Goal: Information Seeking & Learning: Check status

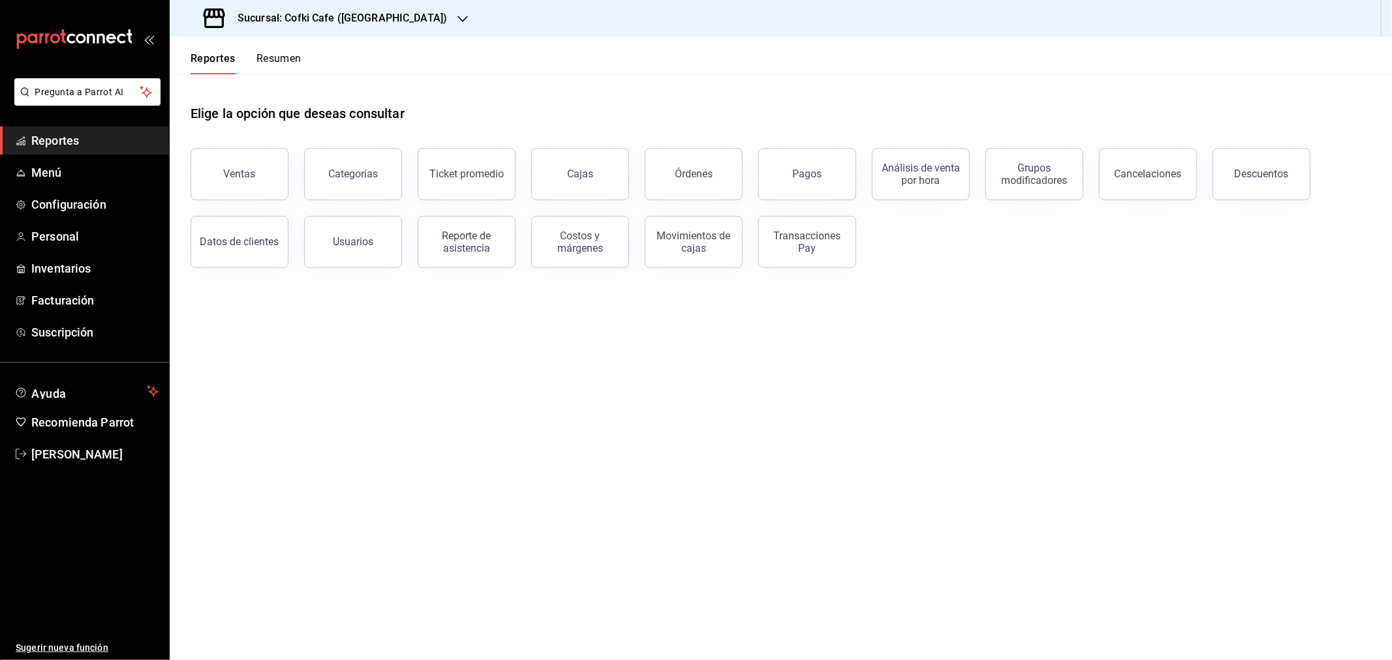
click at [702, 168] on div "Órdenes" at bounding box center [694, 174] width 38 height 12
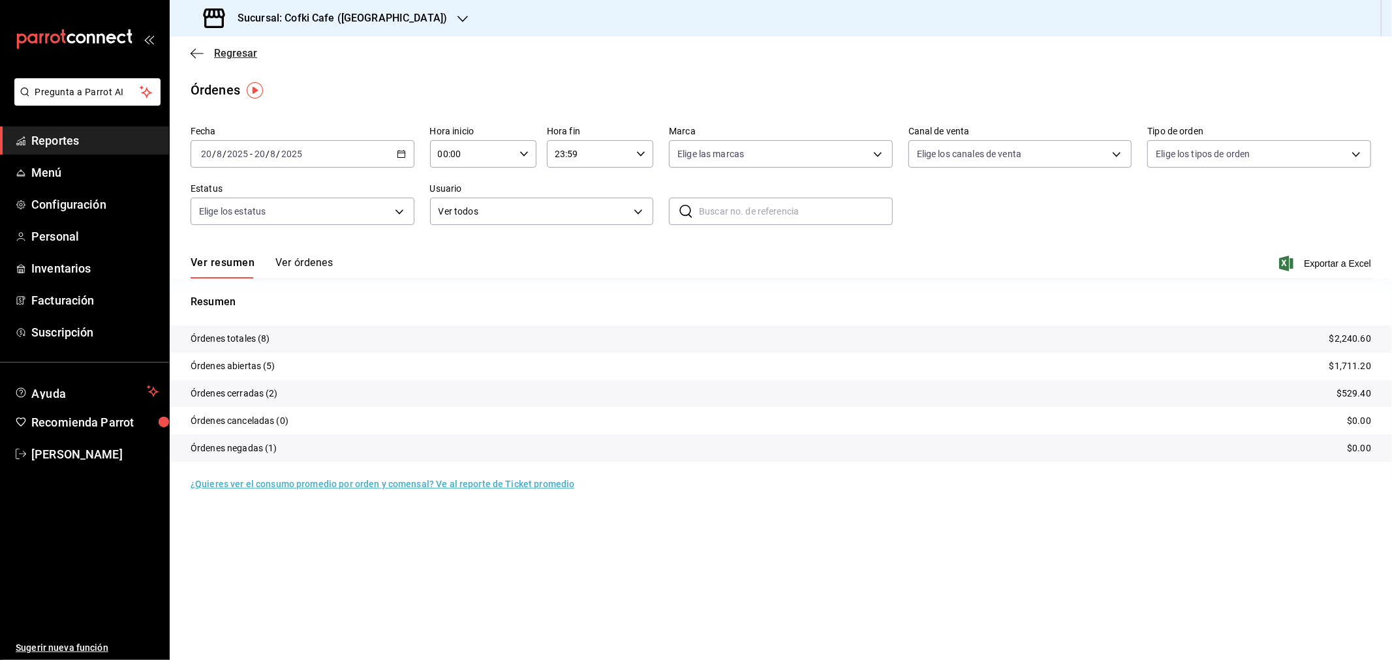
click at [220, 50] on span "Regresar" at bounding box center [235, 53] width 43 height 12
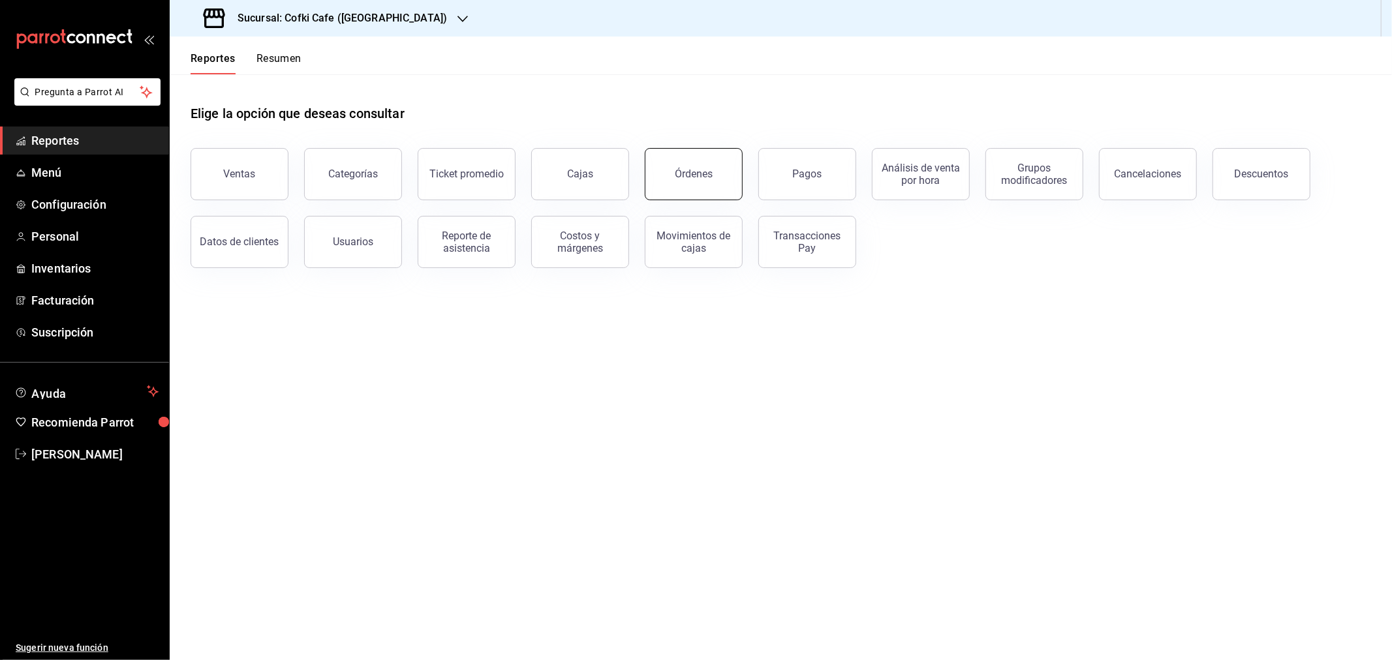
click at [702, 180] on button "Órdenes" at bounding box center [694, 174] width 98 height 52
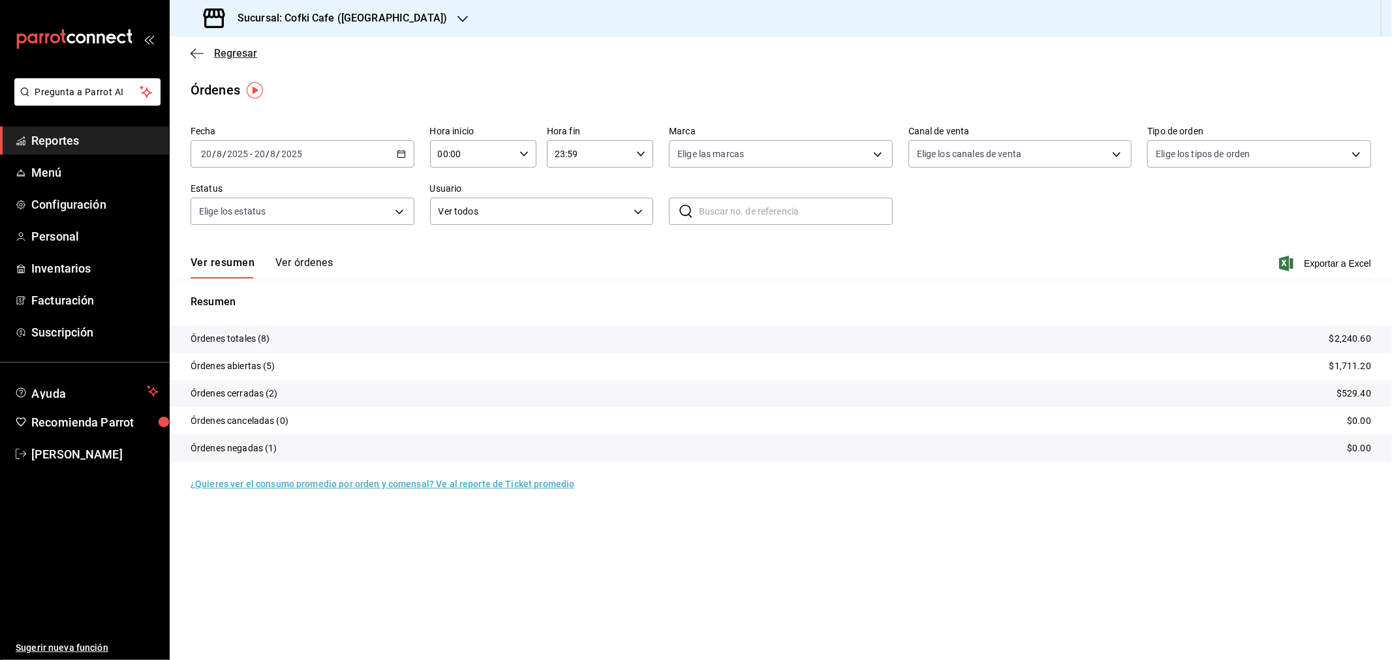
click at [236, 52] on span "Regresar" at bounding box center [235, 53] width 43 height 12
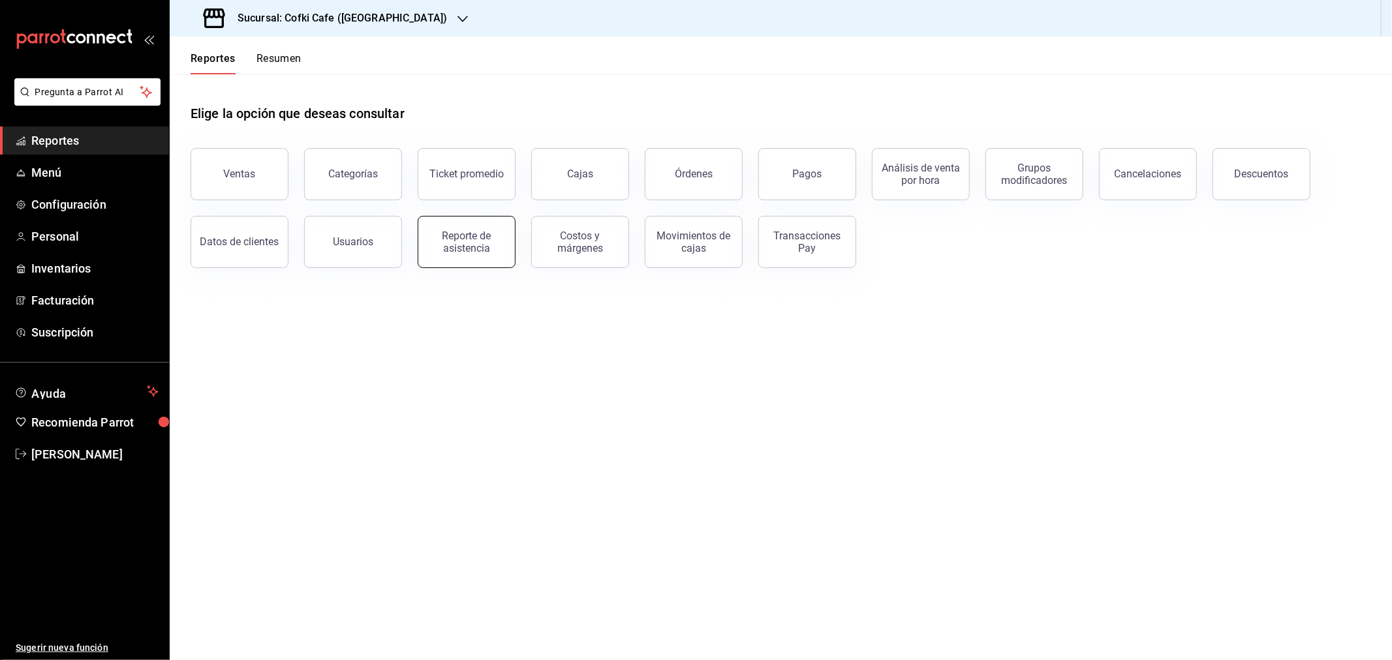
click at [476, 231] on div "Reporte de asistencia" at bounding box center [466, 242] width 81 height 25
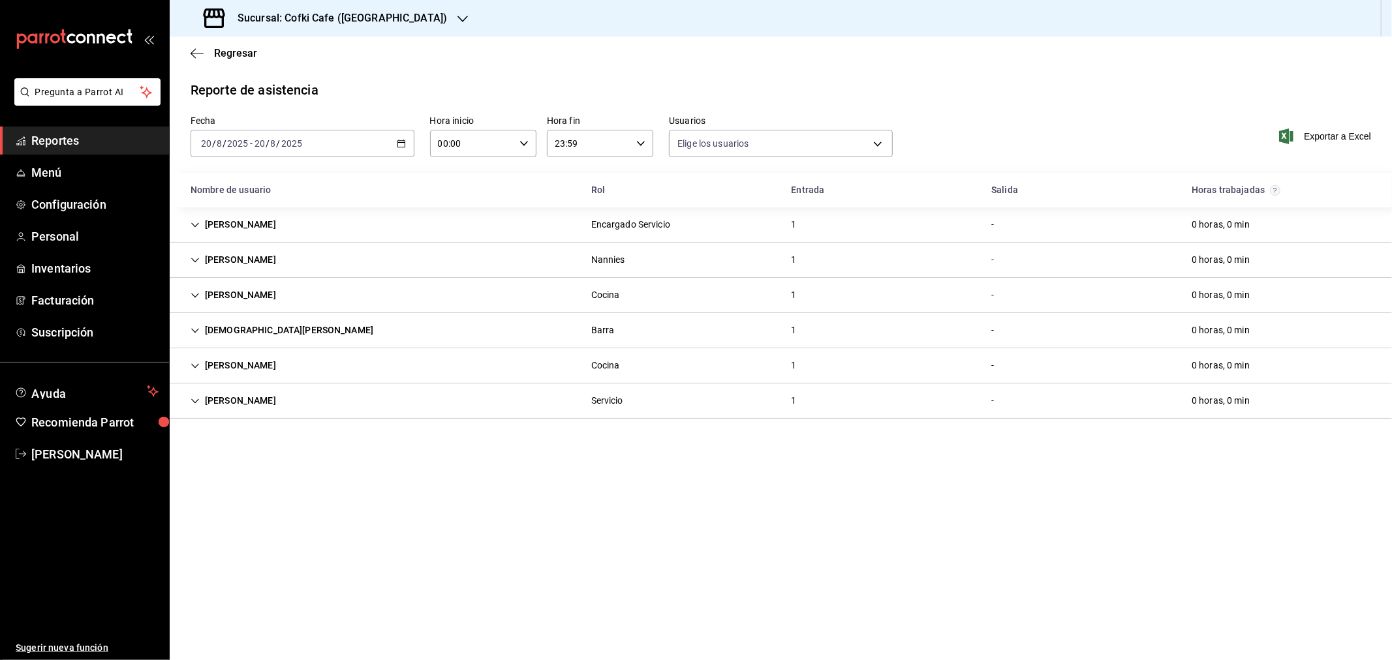
type input "1bc2234b-c368-4368-a54e-74eea6da12dd,f12cc0c2-6705-4469-b8e1-8791e53b7ea4,99d25…"
click at [345, 23] on h3 "Sucursal: Cofki Cafe ([GEOGRAPHIC_DATA])" at bounding box center [337, 18] width 220 height 16
click at [261, 59] on span "Cofki Kid-Friendly Café (MTY)" at bounding box center [240, 57] width 121 height 14
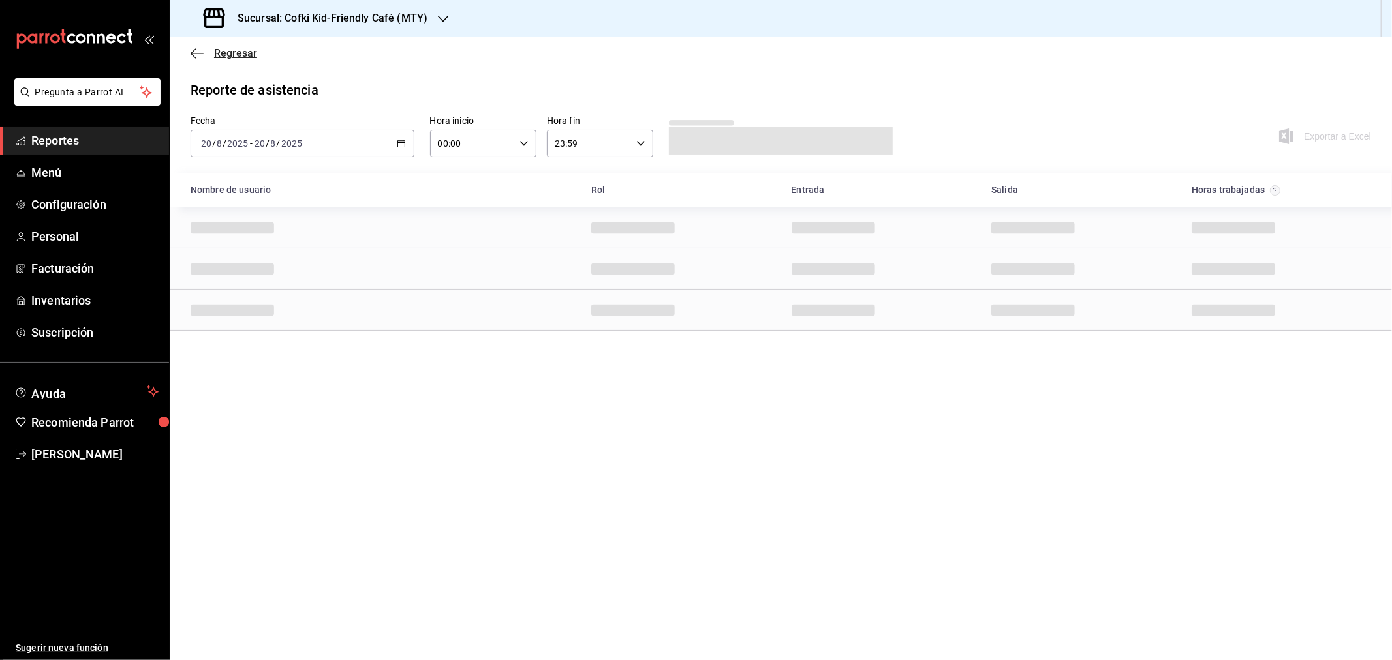
click at [214, 50] on span "Regresar" at bounding box center [235, 53] width 43 height 12
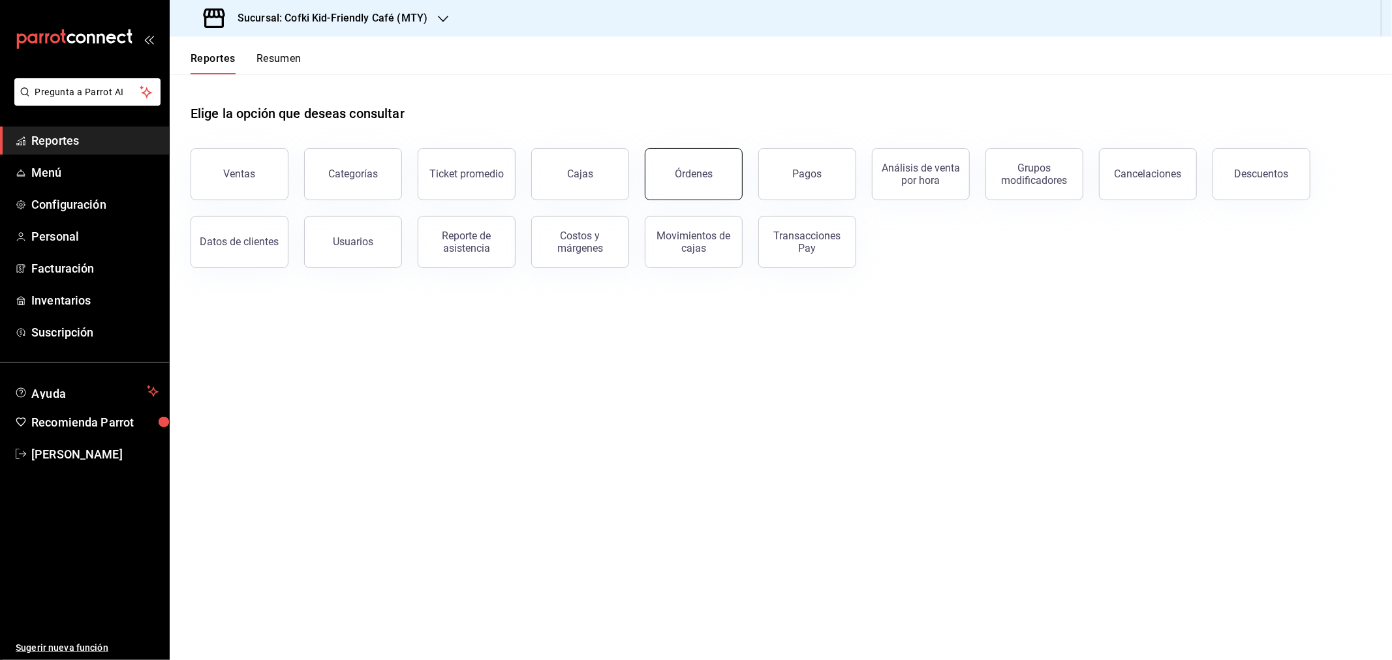
click at [672, 161] on button "Órdenes" at bounding box center [694, 174] width 98 height 52
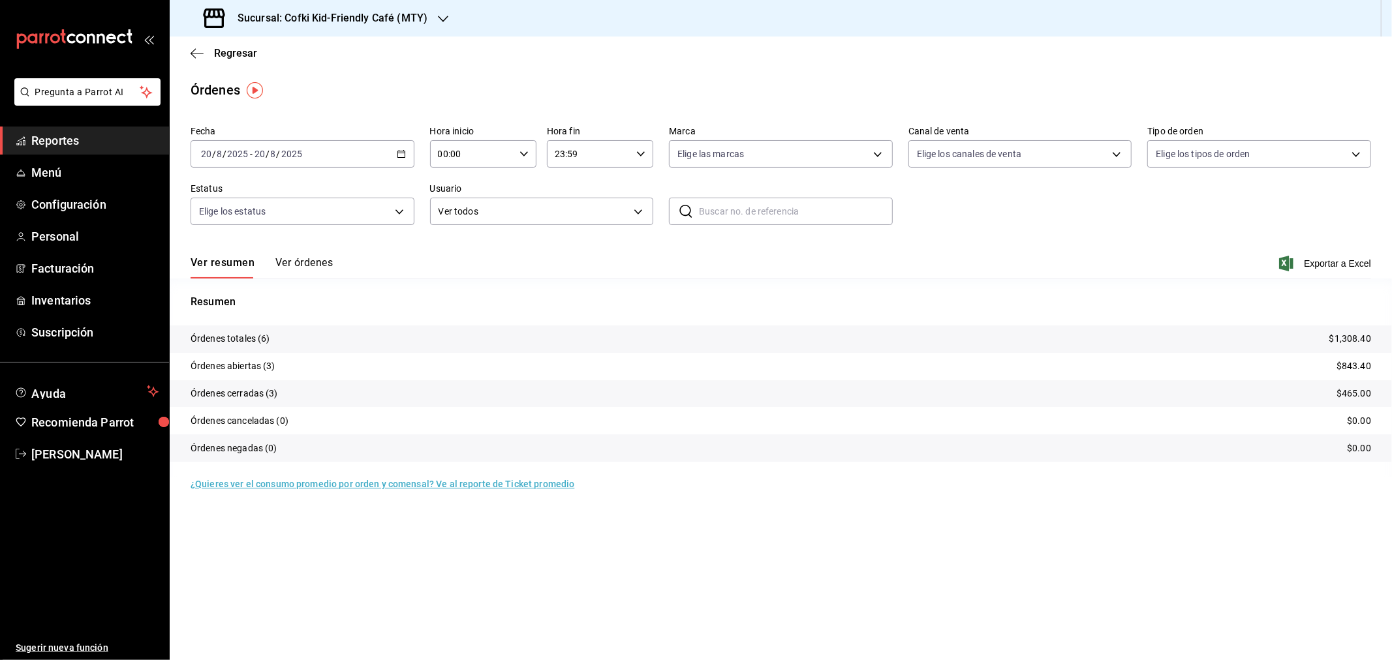
click at [303, 263] on button "Ver órdenes" at bounding box center [303, 267] width 57 height 22
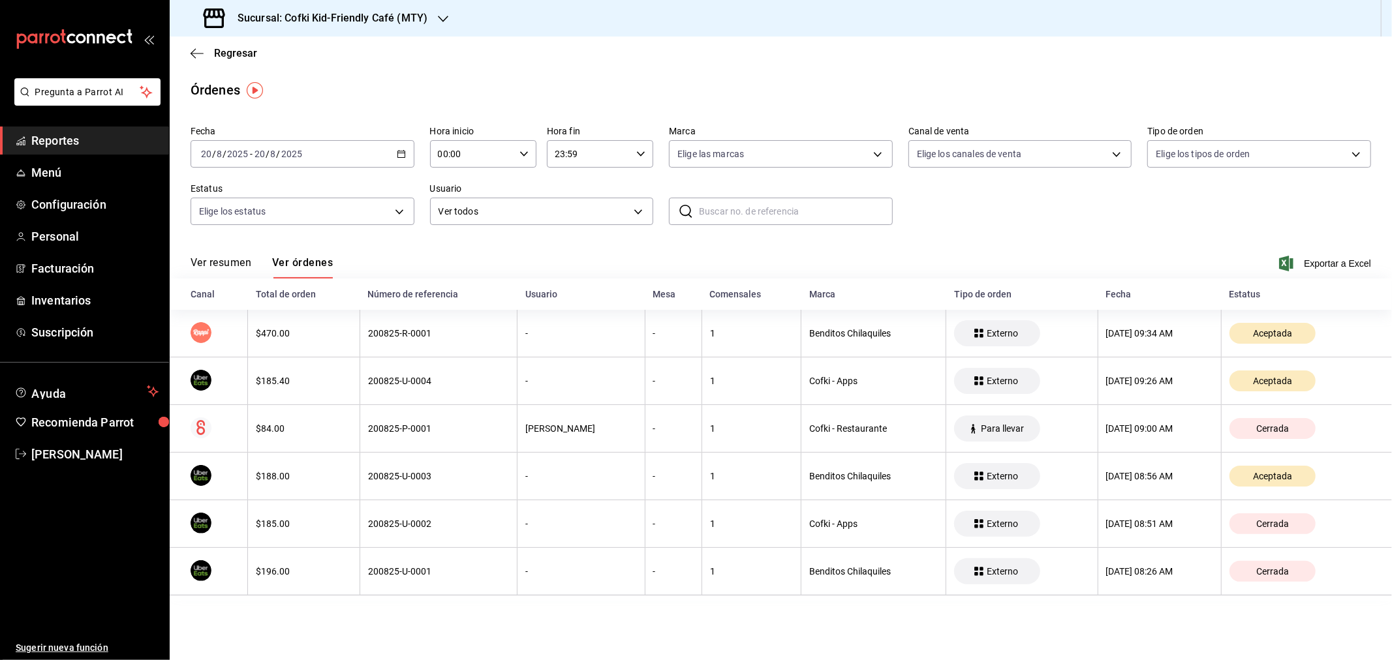
click at [335, 158] on div "[DATE] [DATE] - [DATE] [DATE]" at bounding box center [303, 153] width 224 height 27
click at [266, 340] on span "Rango de fechas" at bounding box center [252, 340] width 101 height 14
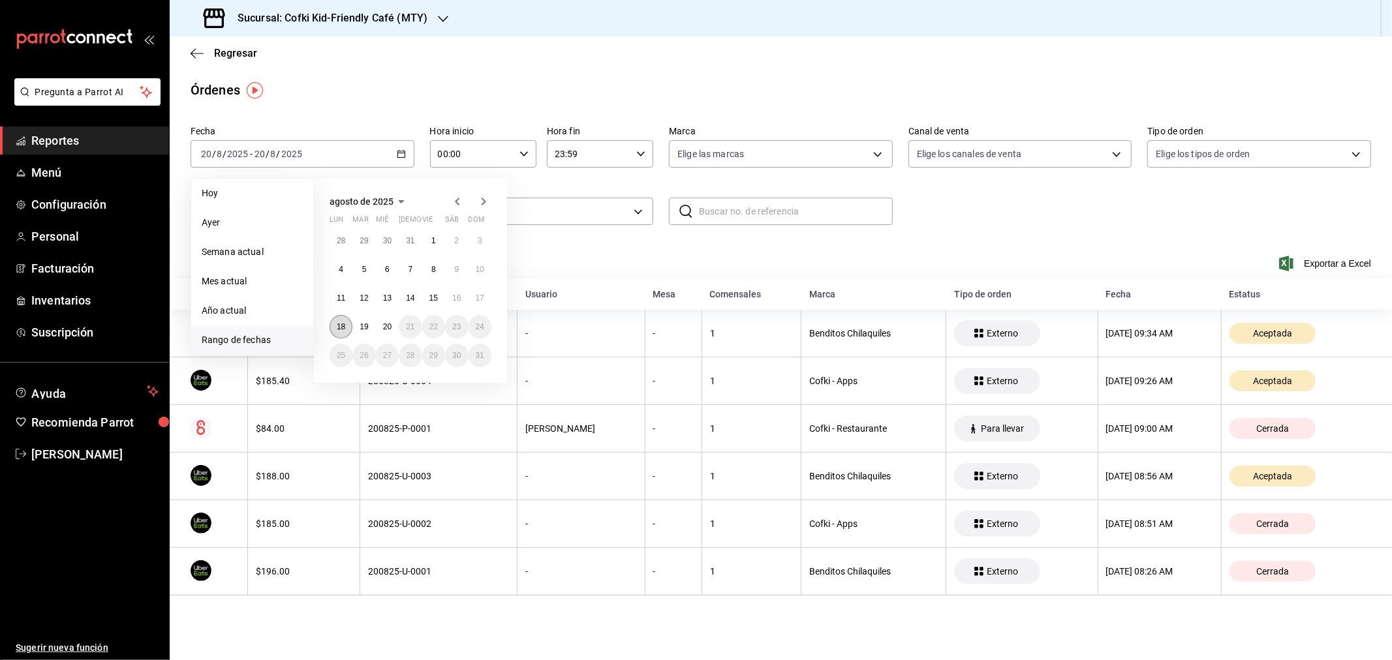
click at [350, 324] on button "18" at bounding box center [341, 326] width 23 height 23
click at [362, 325] on abbr "19" at bounding box center [364, 326] width 8 height 9
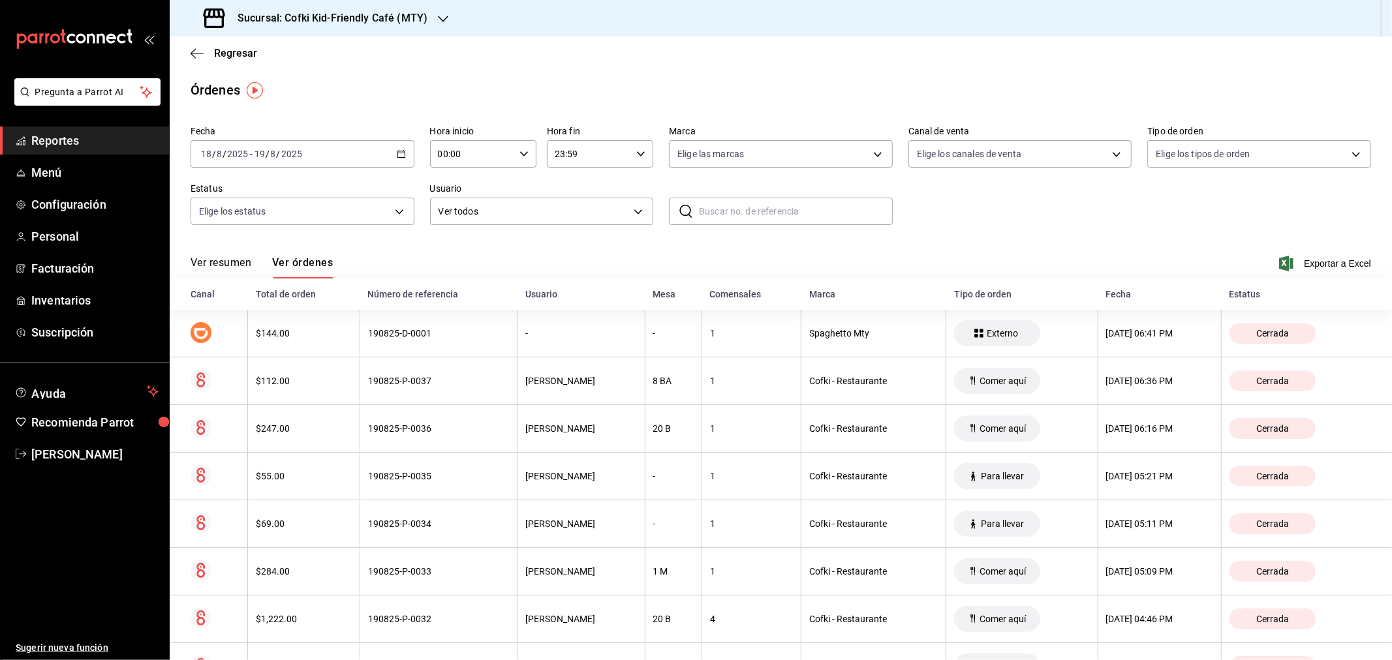
drag, startPoint x: 1338, startPoint y: 264, endPoint x: 1199, endPoint y: 272, distance: 139.9
click at [1337, 264] on span "Exportar a Excel" at bounding box center [1326, 264] width 89 height 16
click at [220, 257] on button "Ver resumen" at bounding box center [221, 267] width 61 height 22
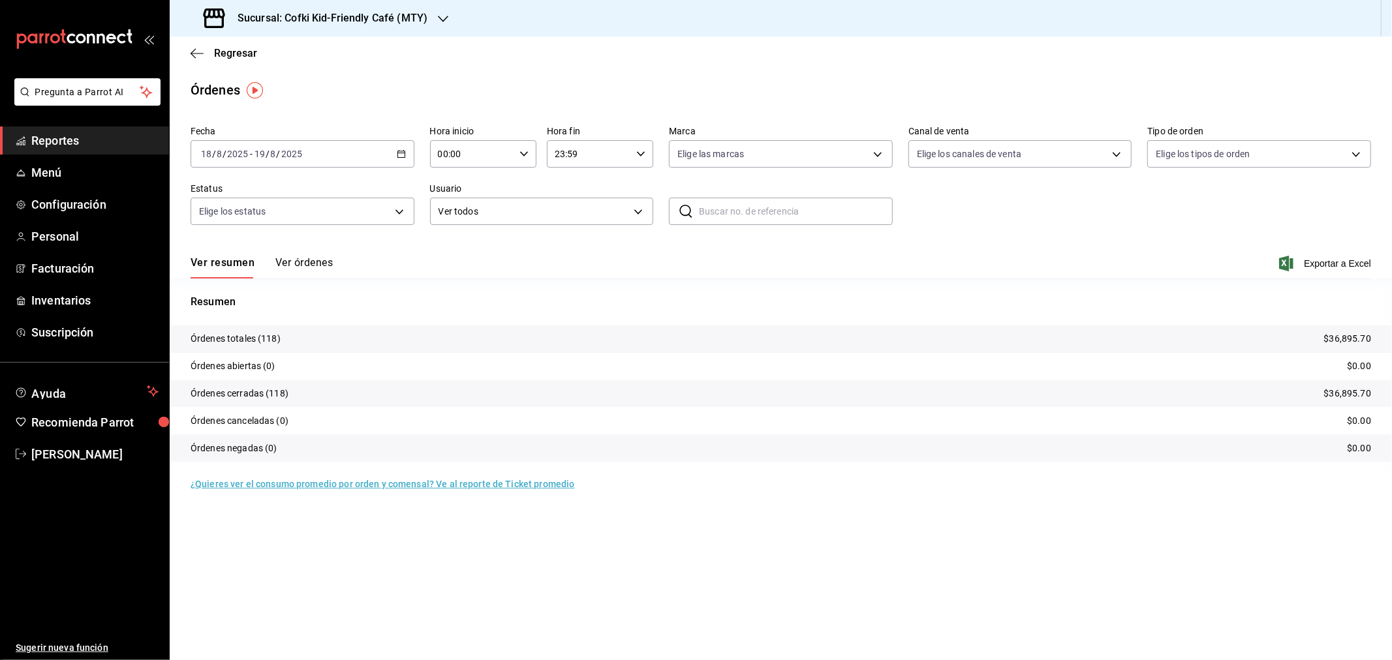
click at [442, 12] on div at bounding box center [443, 19] width 10 height 14
click at [290, 79] on div "Cofki Cafe ([GEOGRAPHIC_DATA])" at bounding box center [267, 86] width 175 height 14
drag, startPoint x: 995, startPoint y: 213, endPoint x: 1158, endPoint y: 252, distance: 167.6
click at [995, 213] on div "Fecha [DATE] [DATE] - [DATE] [DATE] Hora inicio 00:00 Hora inicio Hora fin 23:5…" at bounding box center [781, 181] width 1181 height 120
click at [1338, 256] on span "Exportar a Excel" at bounding box center [1326, 264] width 89 height 16
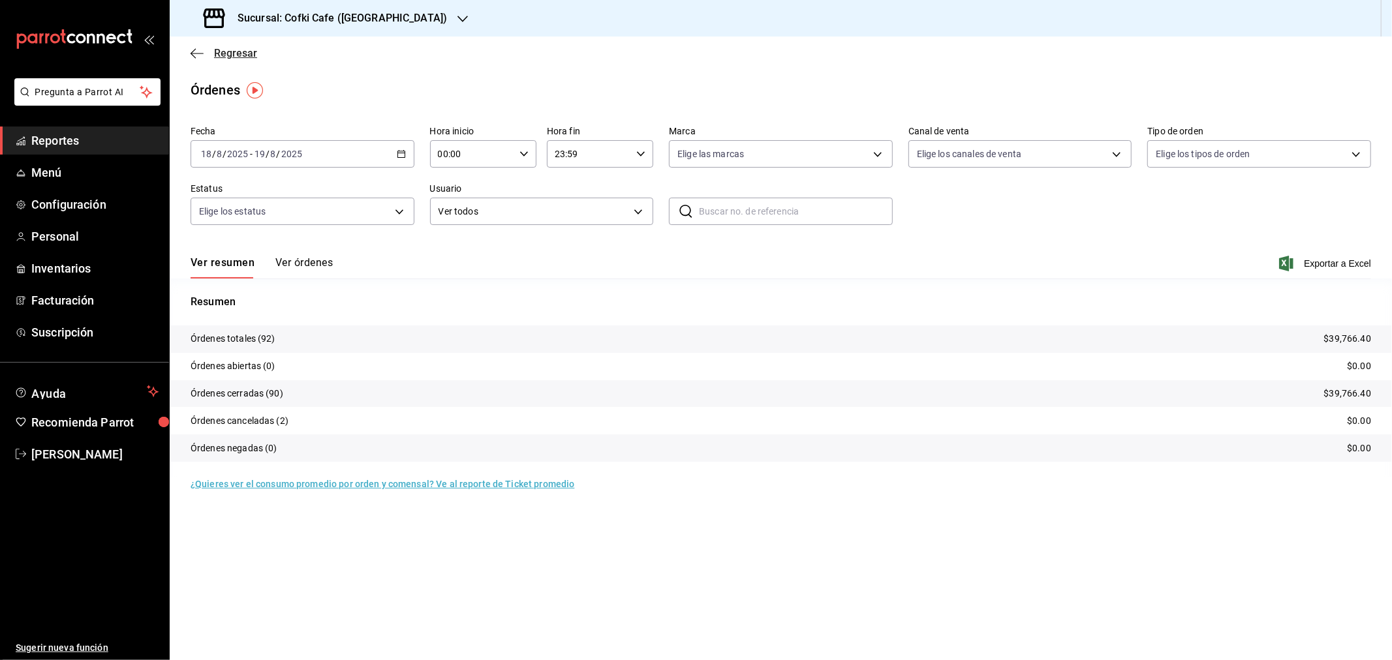
click at [224, 55] on span "Regresar" at bounding box center [235, 53] width 43 height 12
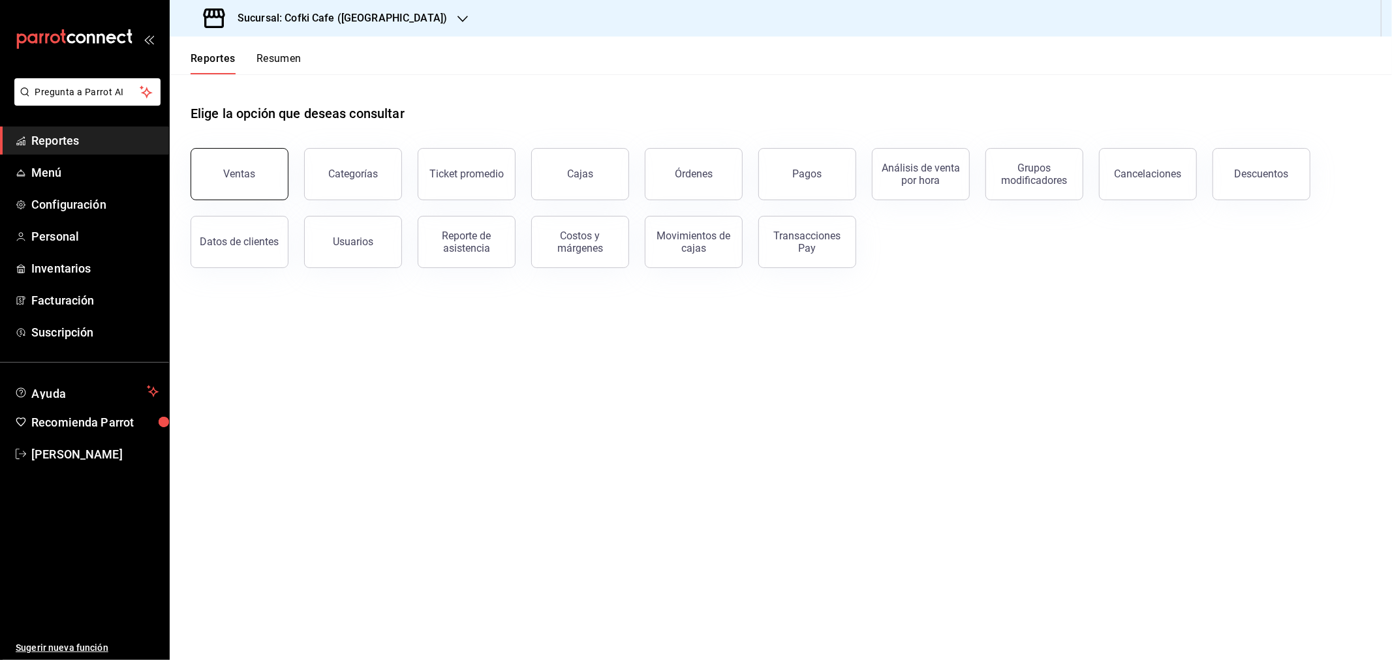
click at [277, 177] on button "Ventas" at bounding box center [240, 174] width 98 height 52
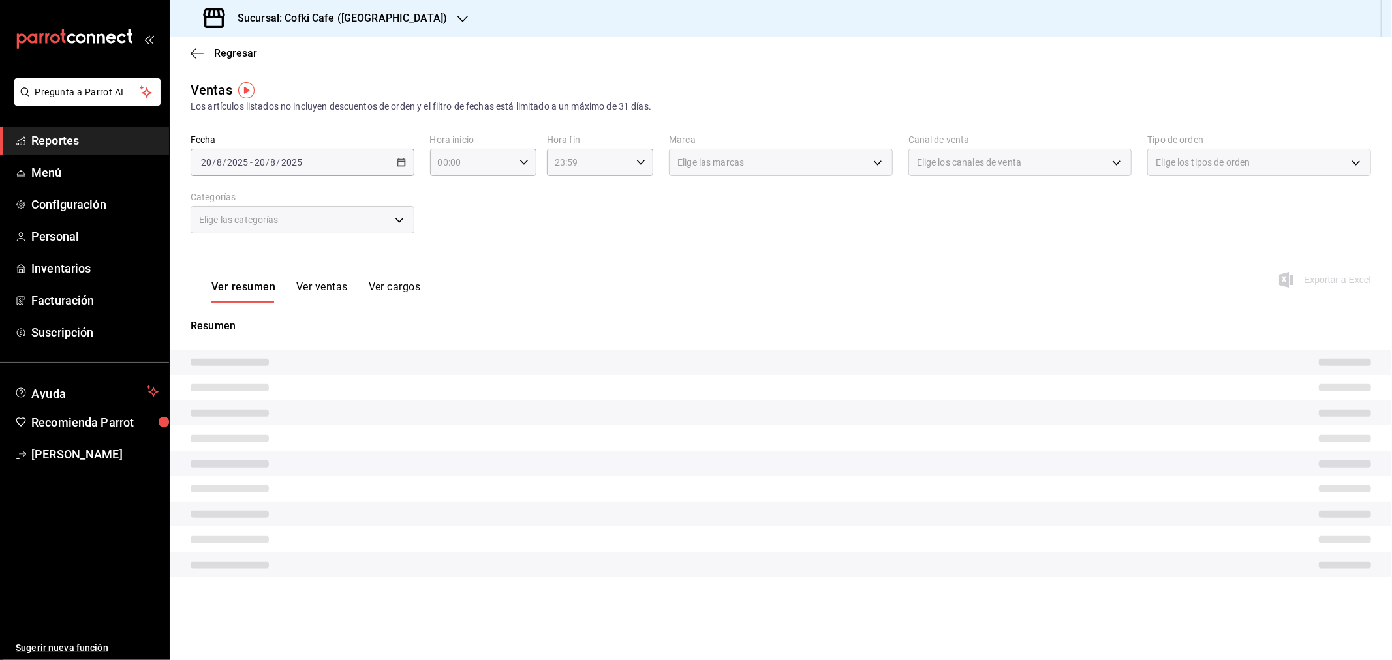
click at [268, 160] on span "/" at bounding box center [268, 162] width 4 height 10
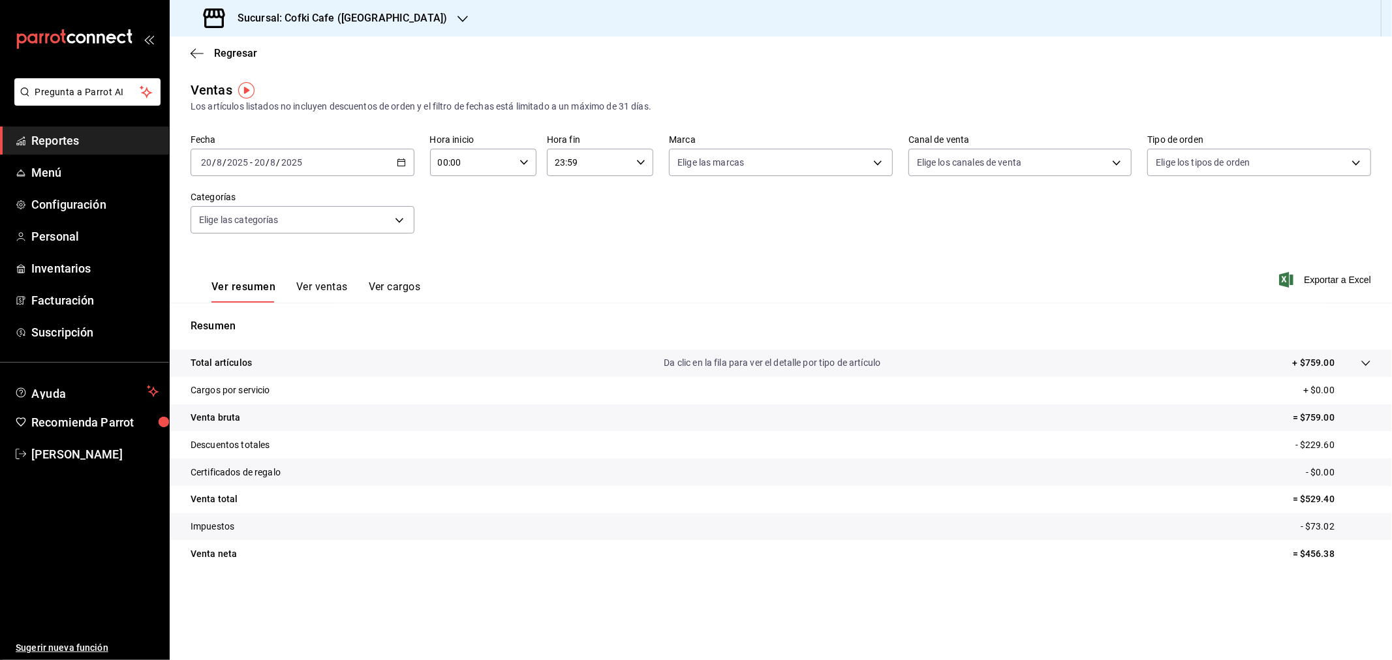
click at [277, 166] on span "/" at bounding box center [279, 162] width 4 height 10
click at [235, 318] on span "Rango de fechas" at bounding box center [252, 320] width 101 height 14
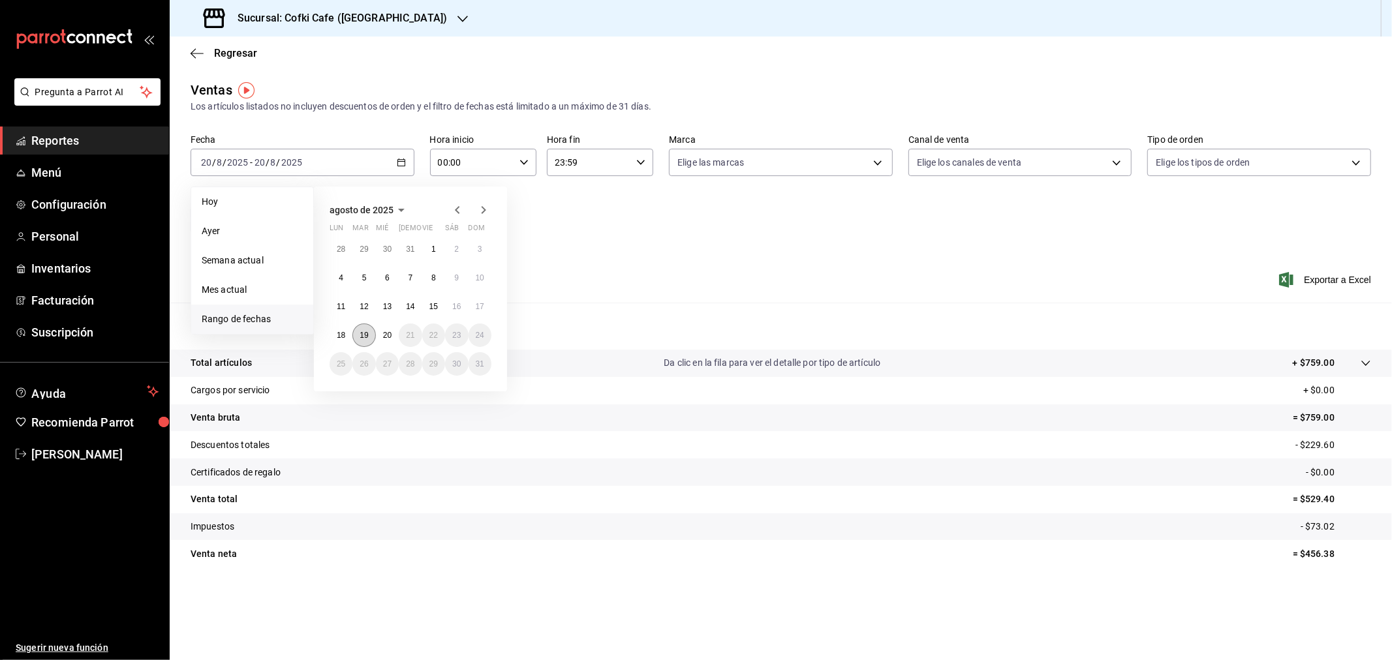
click at [359, 335] on button "19" at bounding box center [363, 335] width 23 height 23
click at [346, 333] on button "18" at bounding box center [341, 335] width 23 height 23
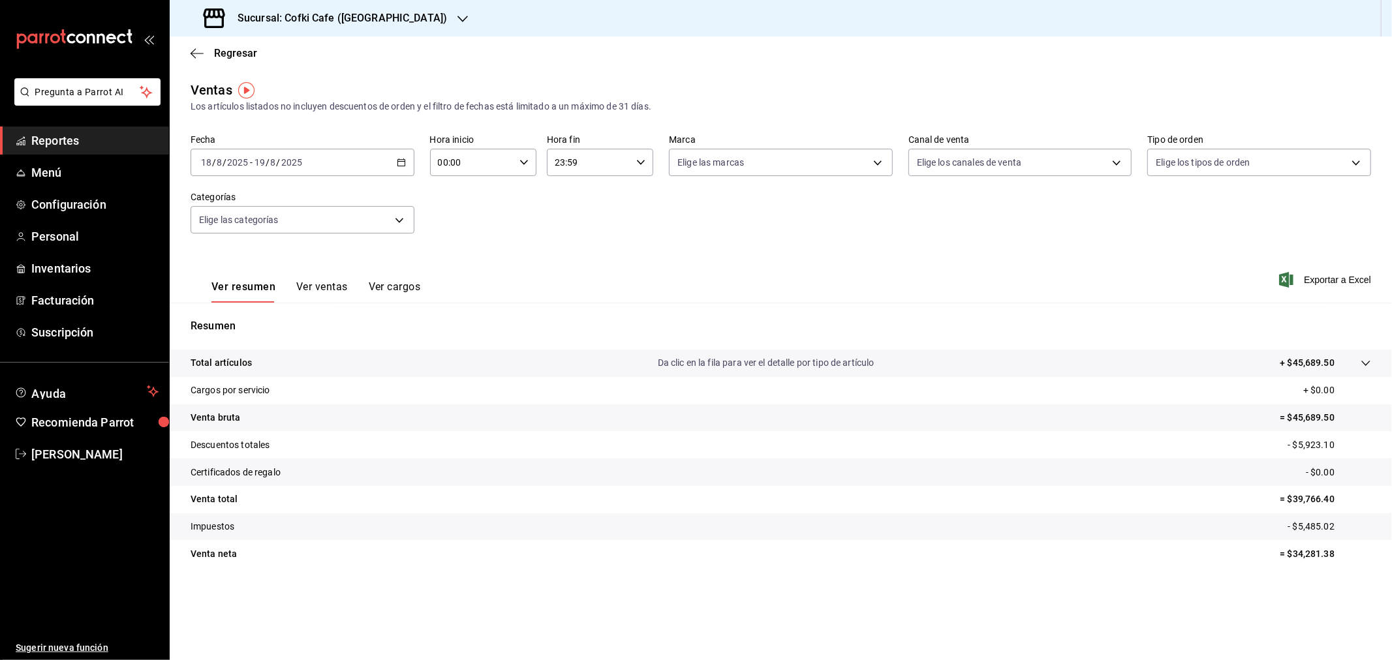
click at [388, 7] on div "Sucursal: Cofki Cafe ([GEOGRAPHIC_DATA])" at bounding box center [326, 18] width 293 height 37
click at [328, 48] on div "Cofki Kid-Friendly Café (MTY)" at bounding box center [268, 56] width 196 height 29
click at [224, 47] on span "Regresar" at bounding box center [235, 53] width 43 height 12
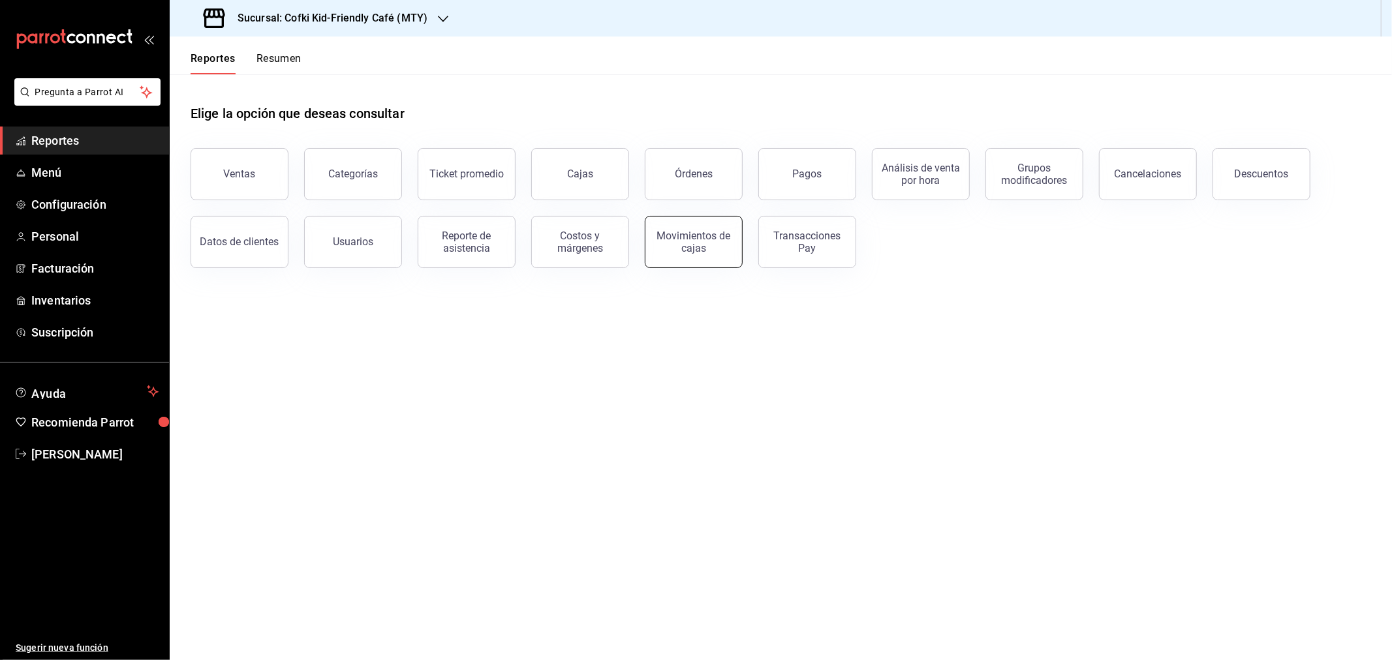
click at [685, 253] on div "Movimientos de cajas" at bounding box center [693, 242] width 81 height 25
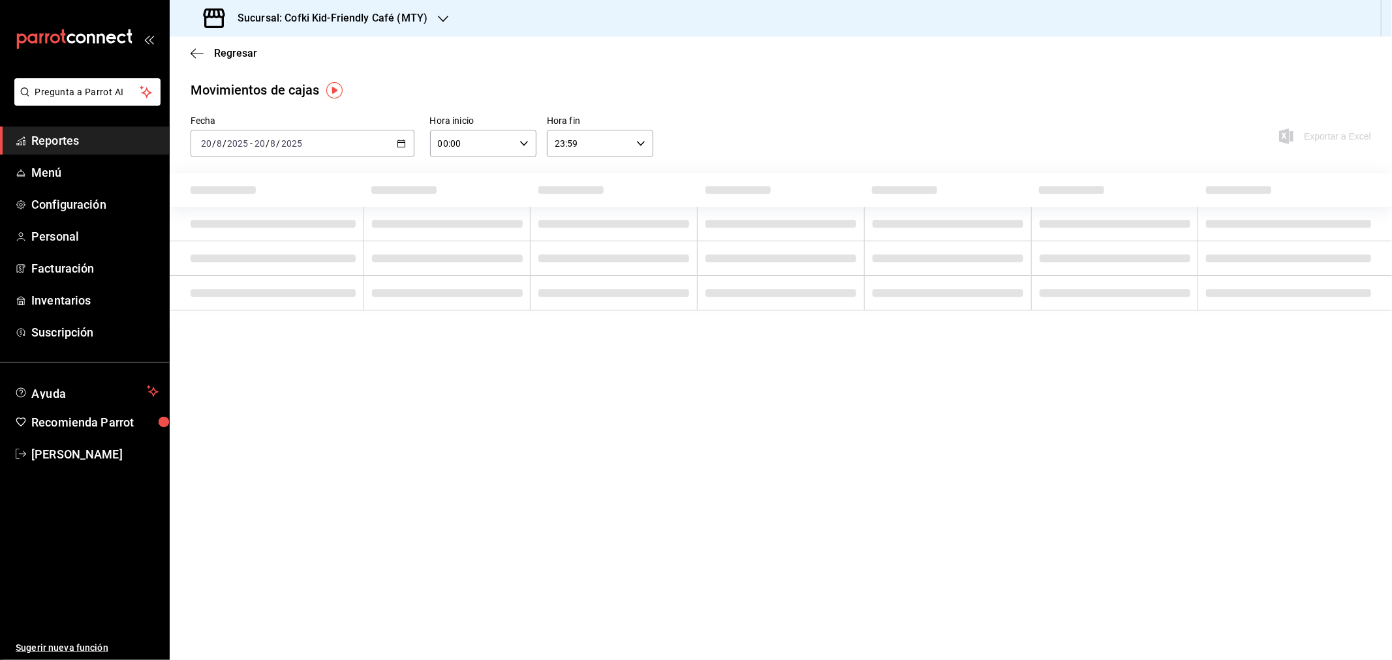
click at [301, 138] on input "2025" at bounding box center [292, 143] width 22 height 10
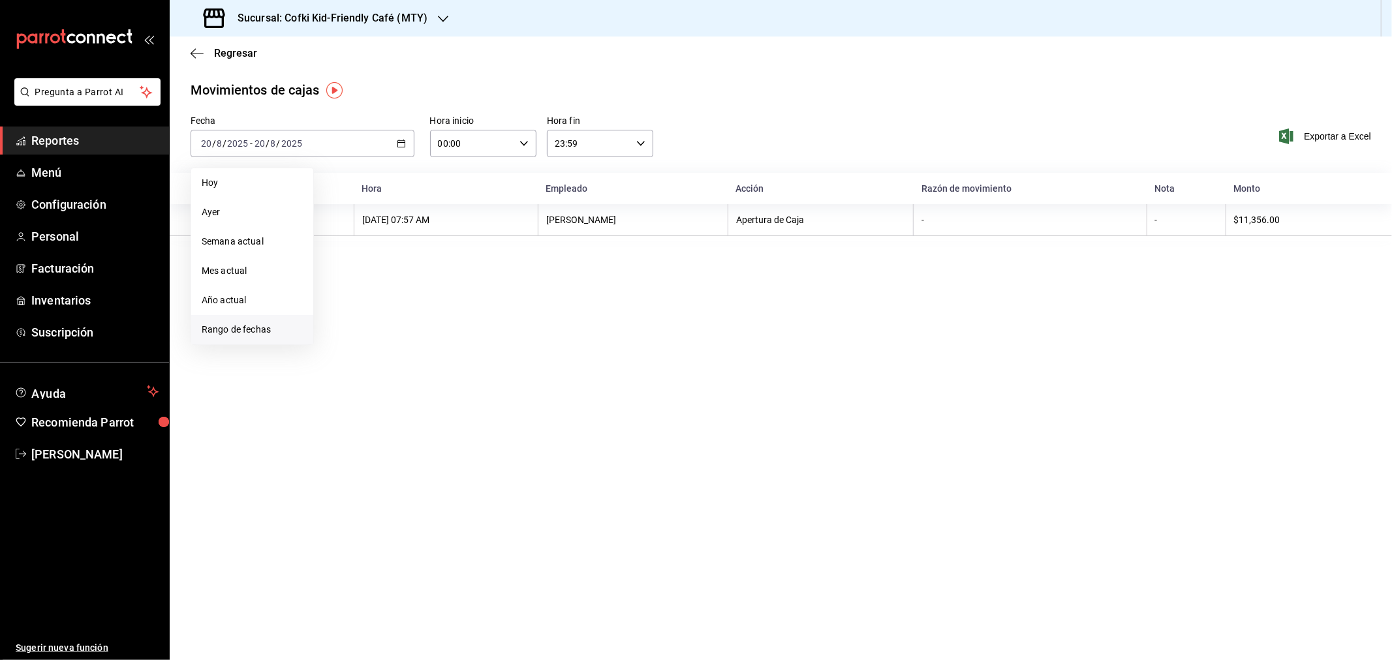
click at [232, 334] on span "Rango de fechas" at bounding box center [252, 330] width 101 height 14
click at [351, 320] on button "18" at bounding box center [341, 316] width 23 height 23
click at [346, 317] on button "18" at bounding box center [341, 316] width 23 height 23
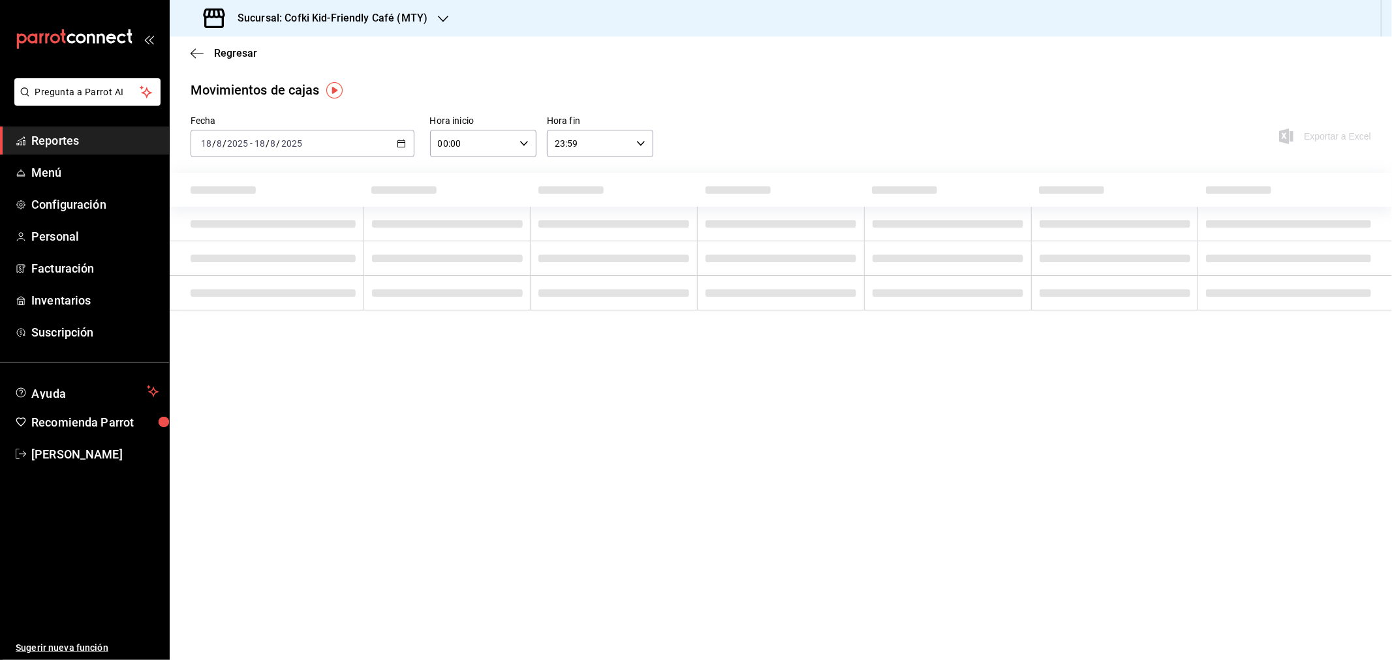
click at [360, 317] on main "Regresar Movimientos de cajas Fecha [DATE] [DATE] - [DATE] [DATE] Hora inicio 0…" at bounding box center [781, 349] width 1222 height 624
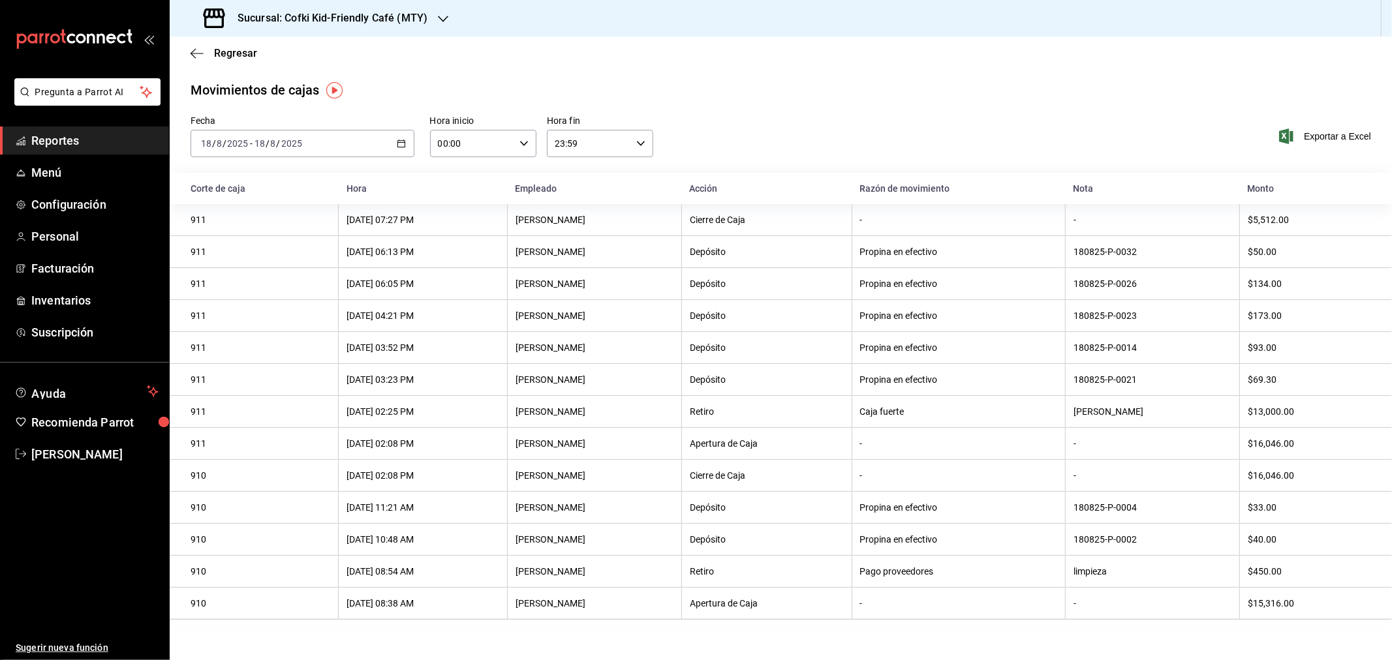
click at [296, 146] on input "2025" at bounding box center [292, 143] width 22 height 10
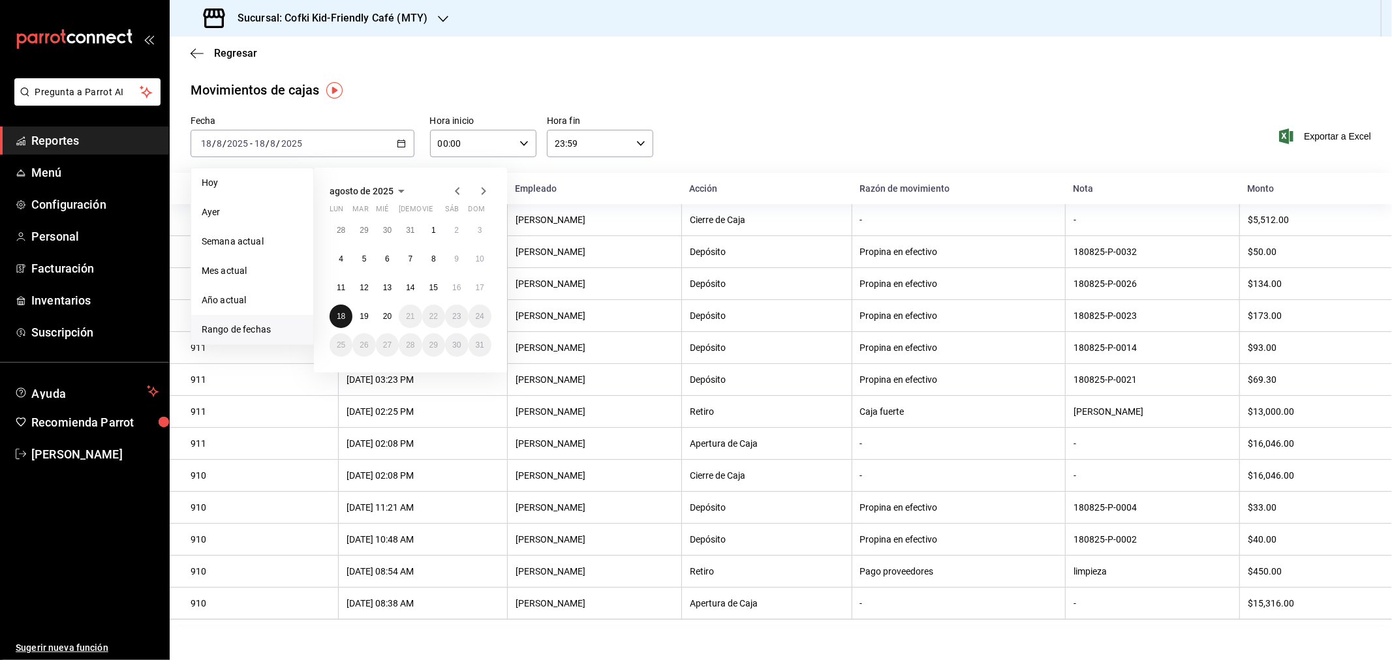
click at [341, 313] on abbr "18" at bounding box center [341, 316] width 8 height 9
click at [357, 313] on div "28 29 30 31 1 2 3 4 5 6 7 8 9 10 11 12 13 14 15 16 17 18 19 20 21 22 23 24 25 2…" at bounding box center [411, 288] width 162 height 138
click at [360, 315] on abbr "19" at bounding box center [364, 316] width 8 height 9
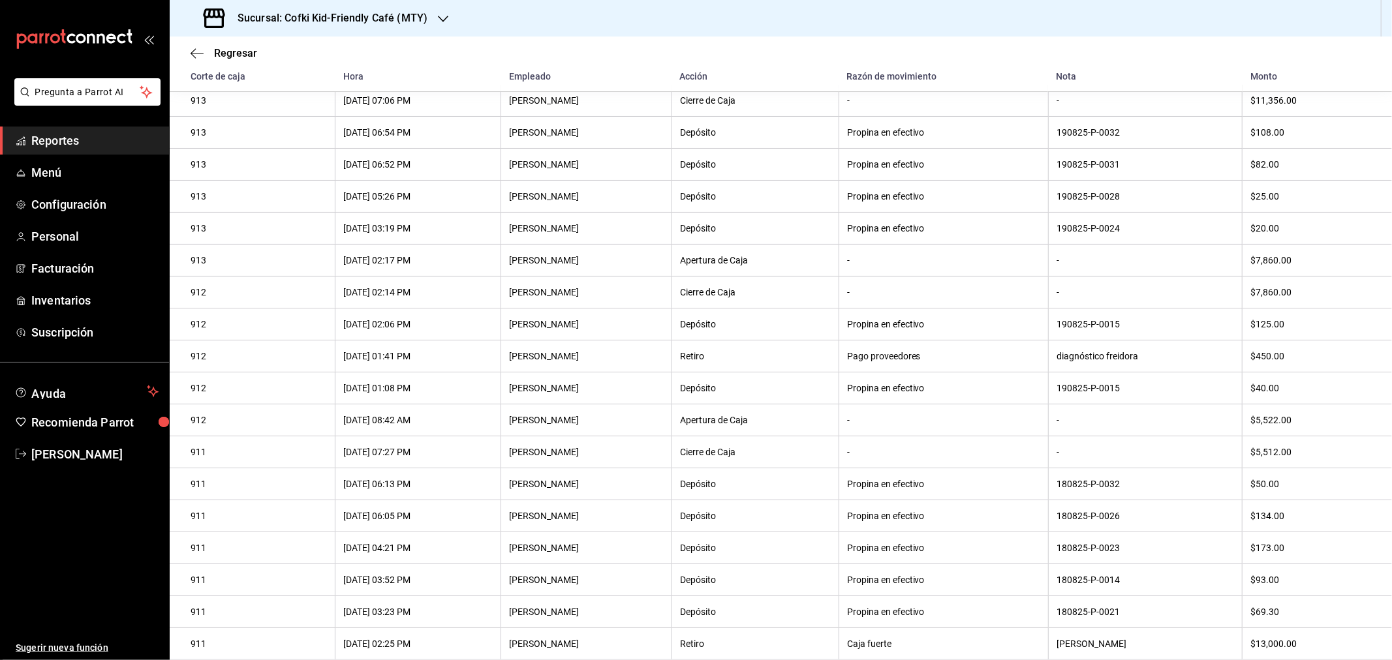
scroll to position [145, 0]
drag, startPoint x: 1064, startPoint y: 356, endPoint x: 1126, endPoint y: 356, distance: 62.6
click at [1126, 356] on div "diagnóstico freidora" at bounding box center [1146, 355] width 178 height 10
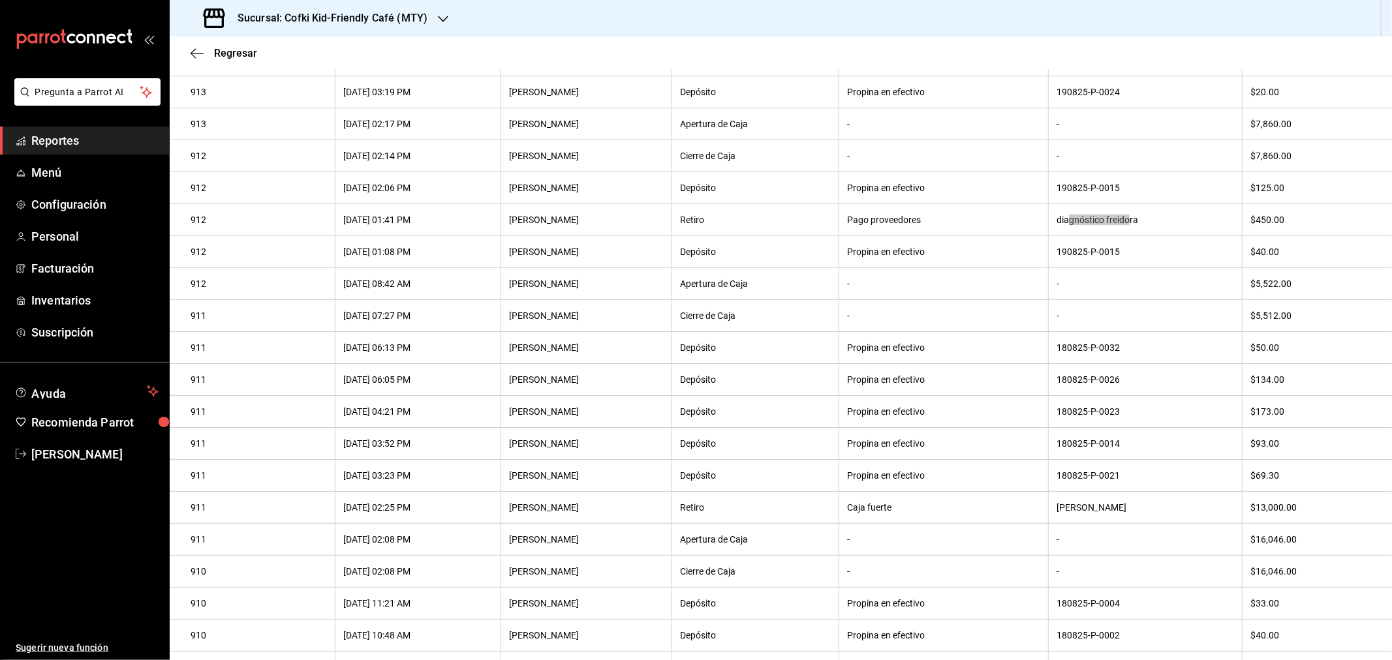
scroll to position [353, 0]
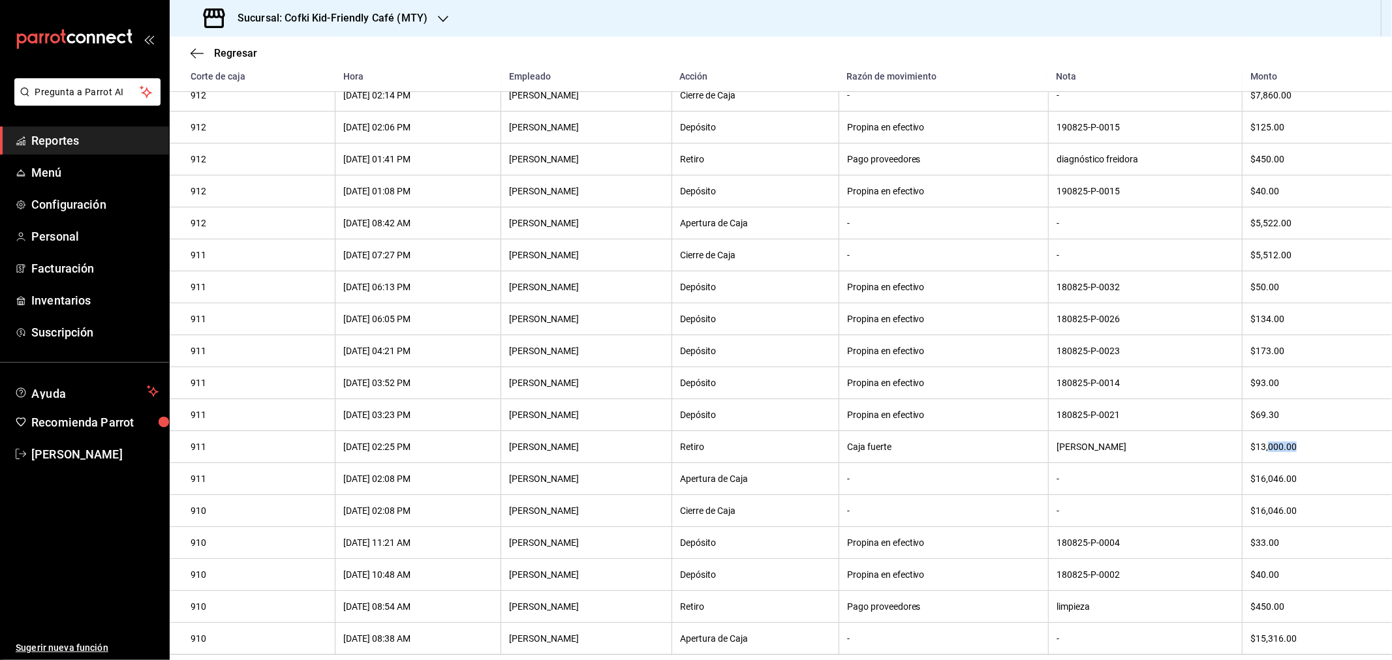
drag, startPoint x: 1269, startPoint y: 442, endPoint x: 1288, endPoint y: 446, distance: 18.7
click at [1288, 446] on div "$13,000.00" at bounding box center [1310, 447] width 121 height 10
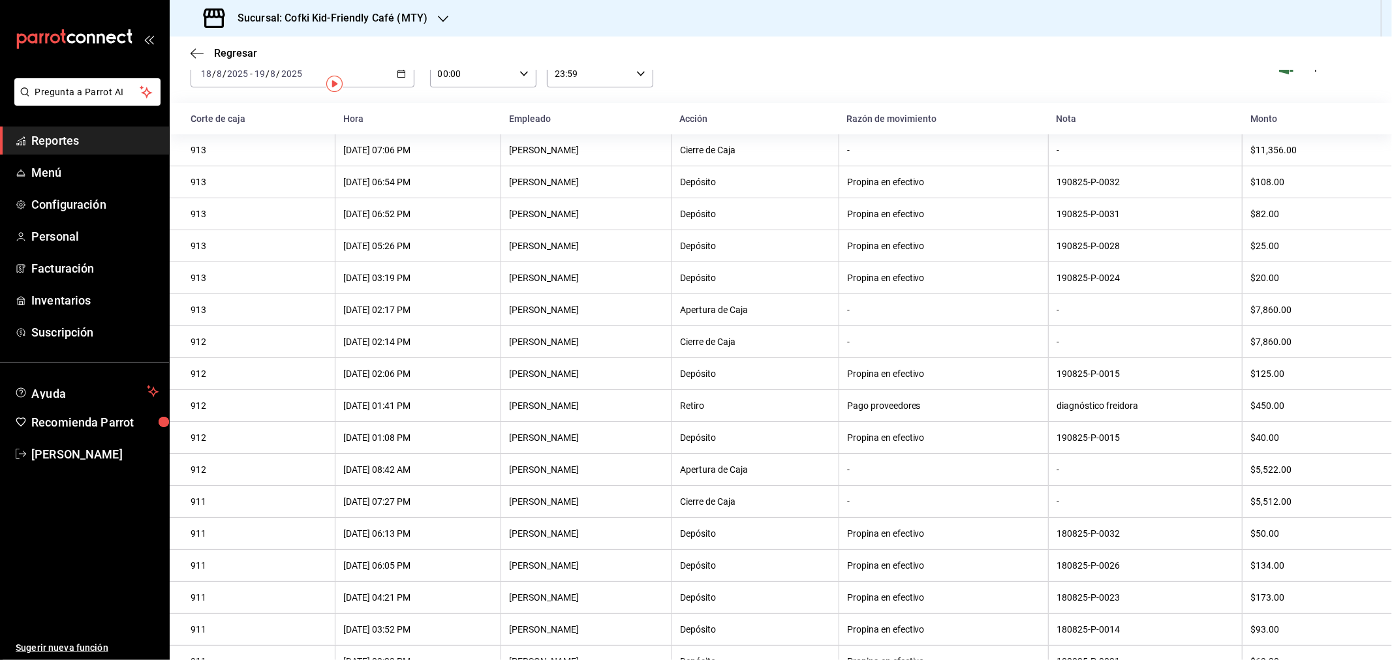
scroll to position [0, 0]
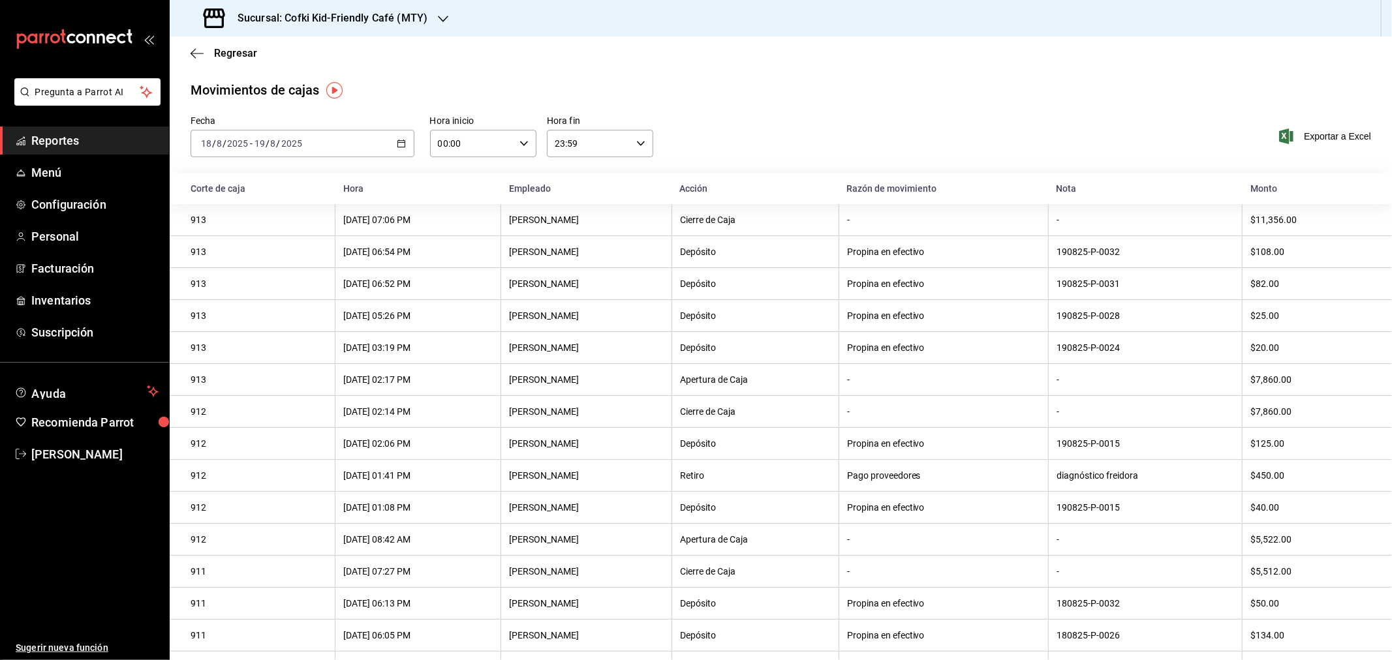
click at [373, 30] on div "Sucursal: Cofki Kid-Friendly Café (MTY)" at bounding box center [316, 18] width 273 height 37
click at [240, 89] on span "Cofki Cafe ([GEOGRAPHIC_DATA])" at bounding box center [250, 86] width 141 height 14
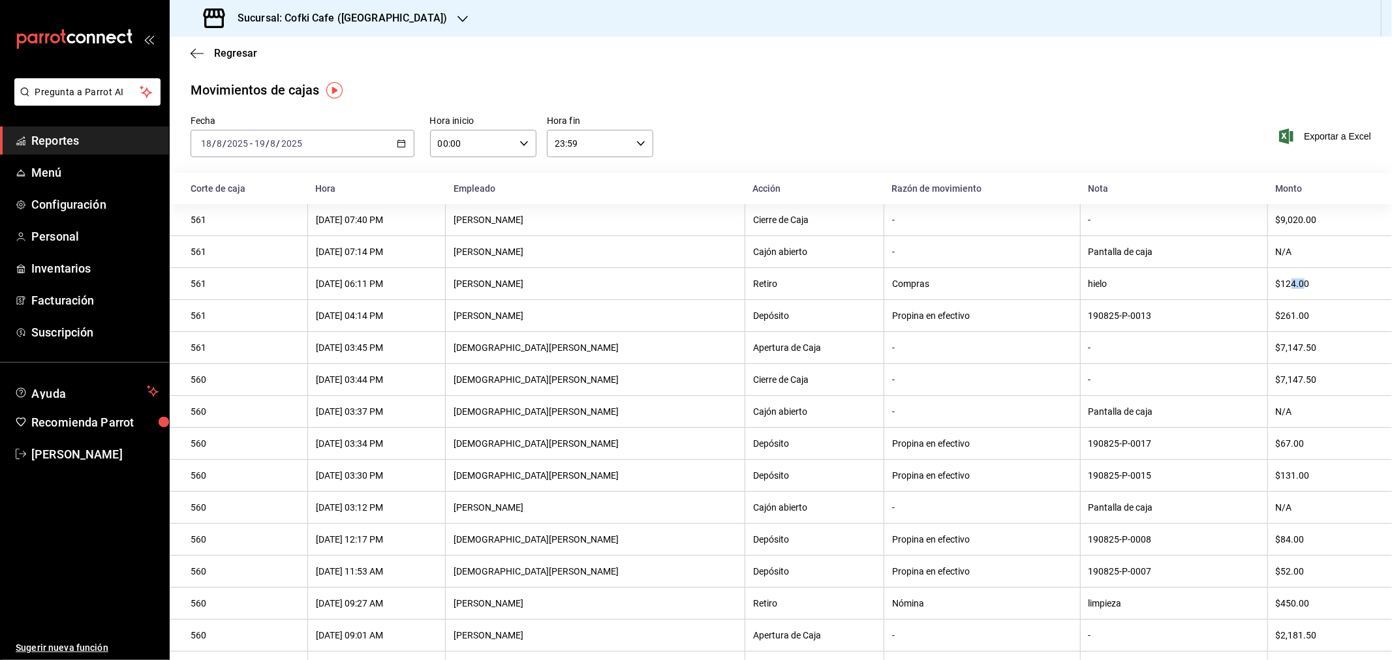
drag, startPoint x: 1271, startPoint y: 287, endPoint x: 1283, endPoint y: 288, distance: 12.4
click at [1283, 288] on div "$124.00" at bounding box center [1323, 284] width 95 height 10
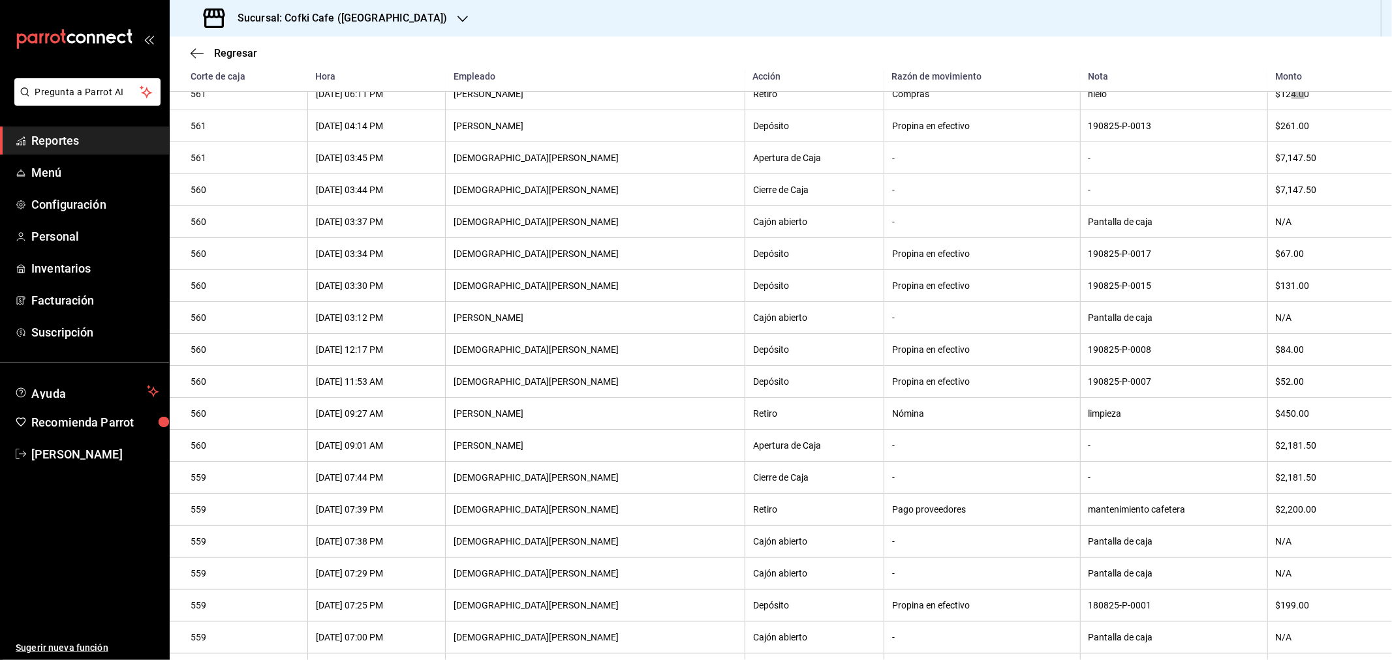
scroll to position [290, 0]
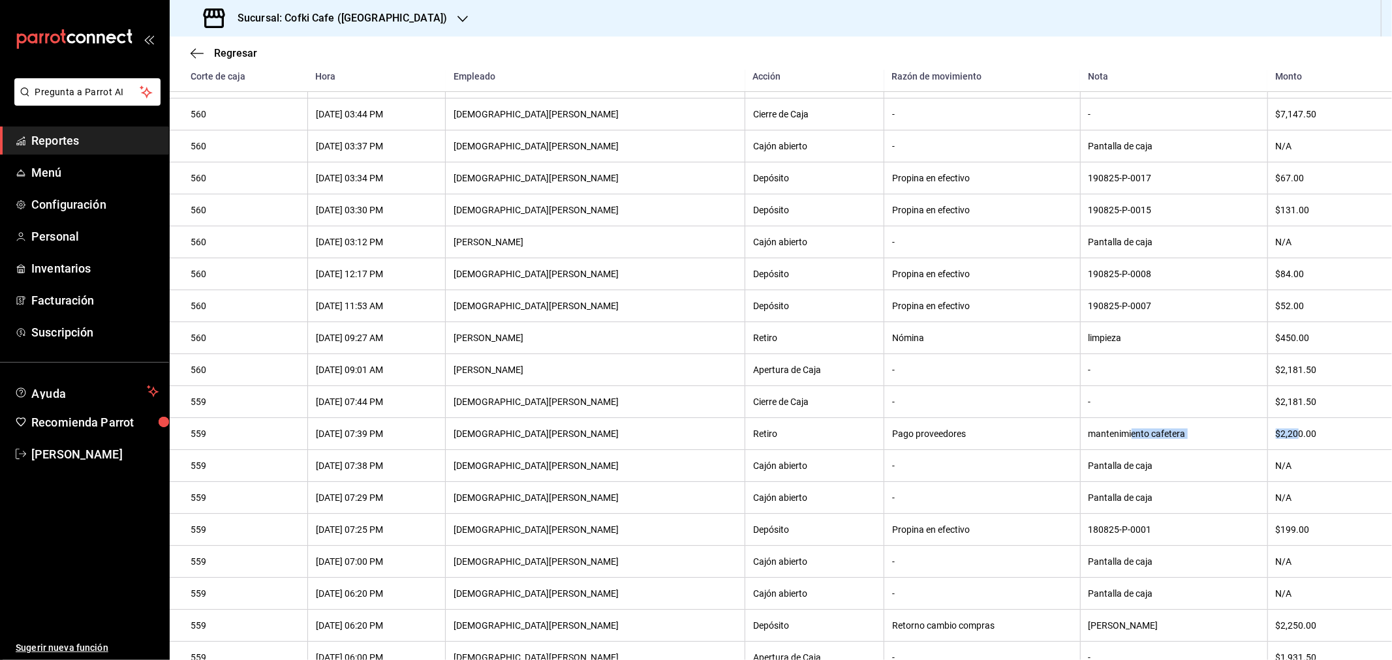
drag, startPoint x: 1090, startPoint y: 444, endPoint x: 1276, endPoint y: 441, distance: 185.4
click at [1276, 441] on tr "559 [DATE] 07:39 PM [PERSON_NAME] Retiro Pago proveedores mantenimiento cafeter…" at bounding box center [781, 434] width 1222 height 32
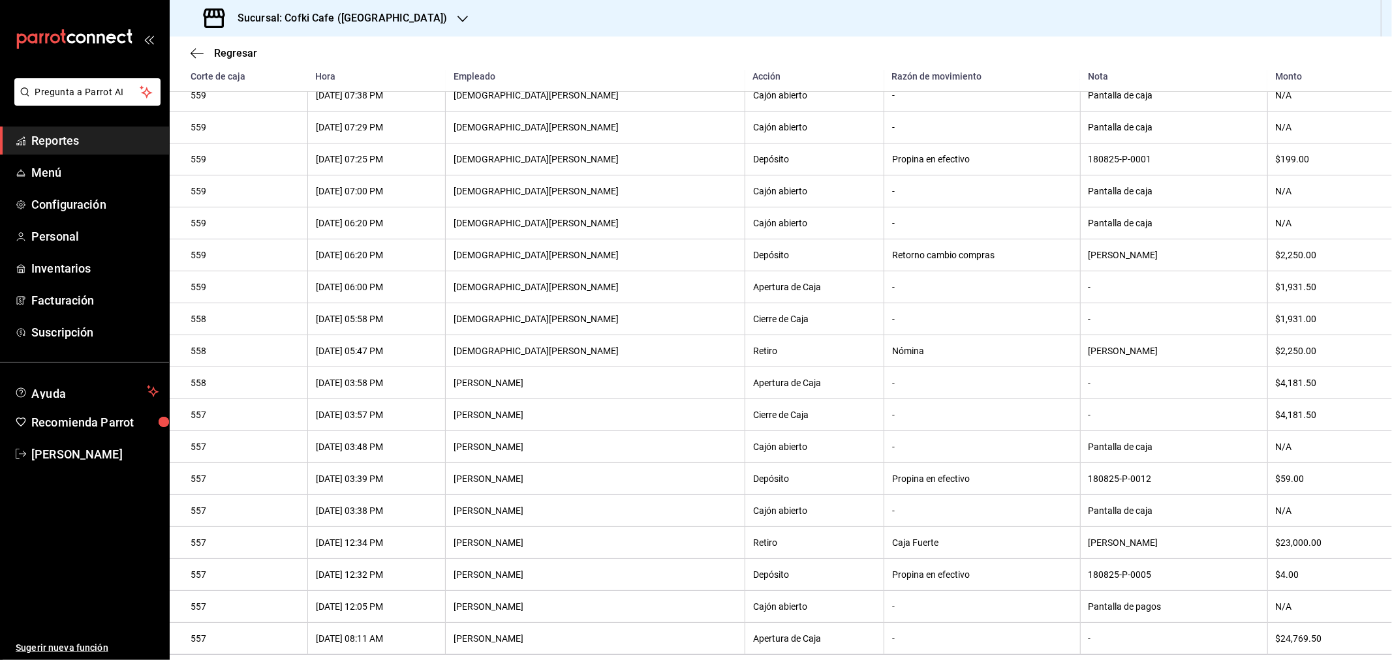
scroll to position [677, 0]
drag, startPoint x: 1055, startPoint y: 544, endPoint x: 1073, endPoint y: 544, distance: 17.6
click at [1089, 544] on div "[PERSON_NAME]" at bounding box center [1174, 543] width 171 height 10
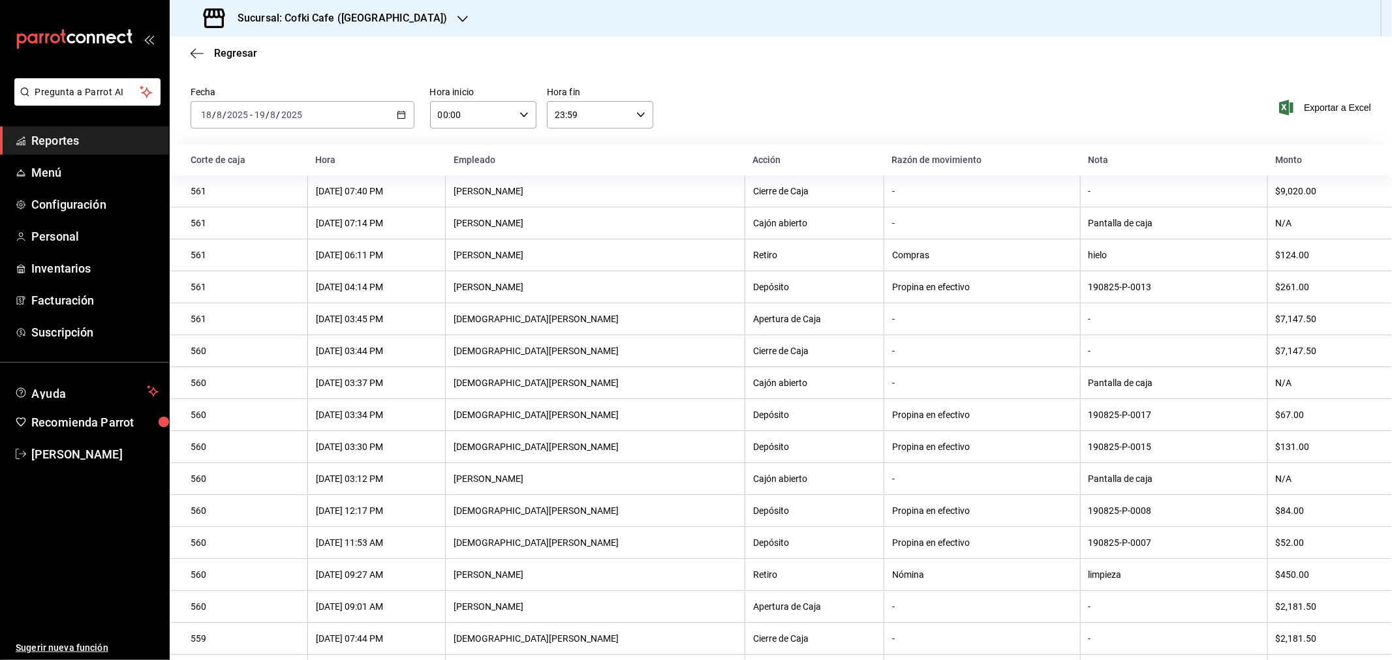
scroll to position [0, 0]
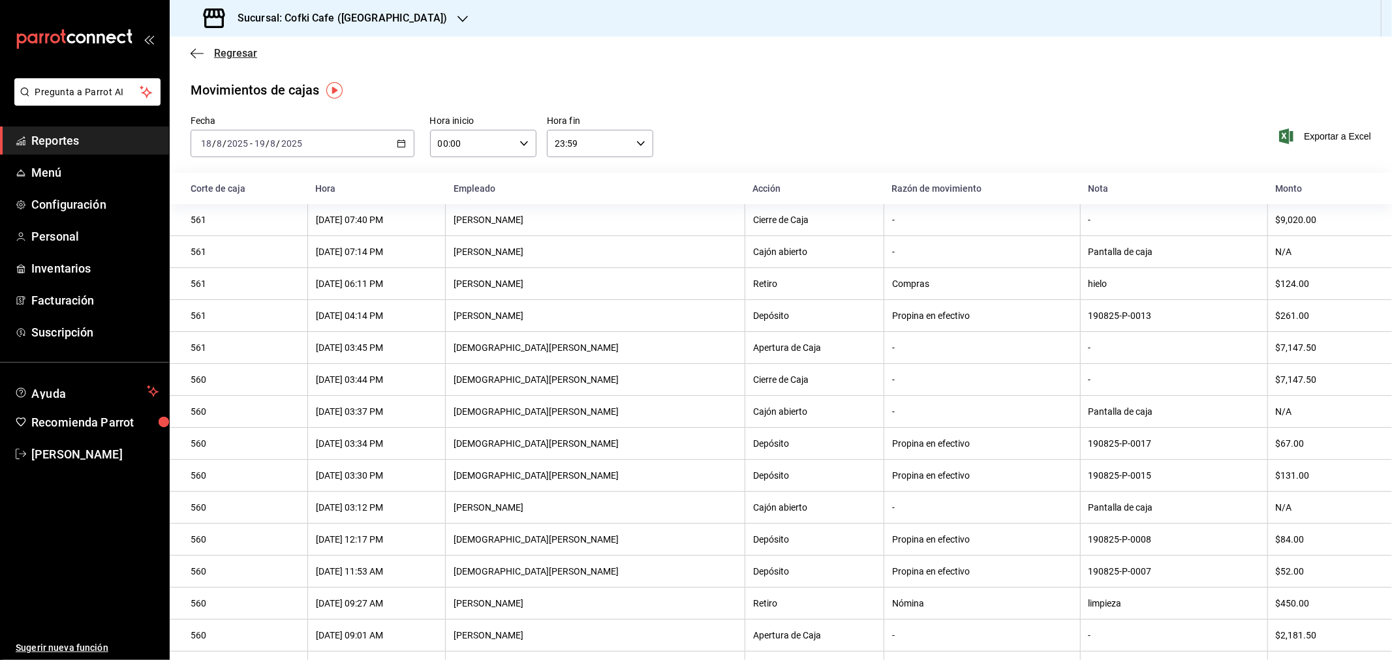
click at [240, 47] on span "Regresar" at bounding box center [235, 53] width 43 height 12
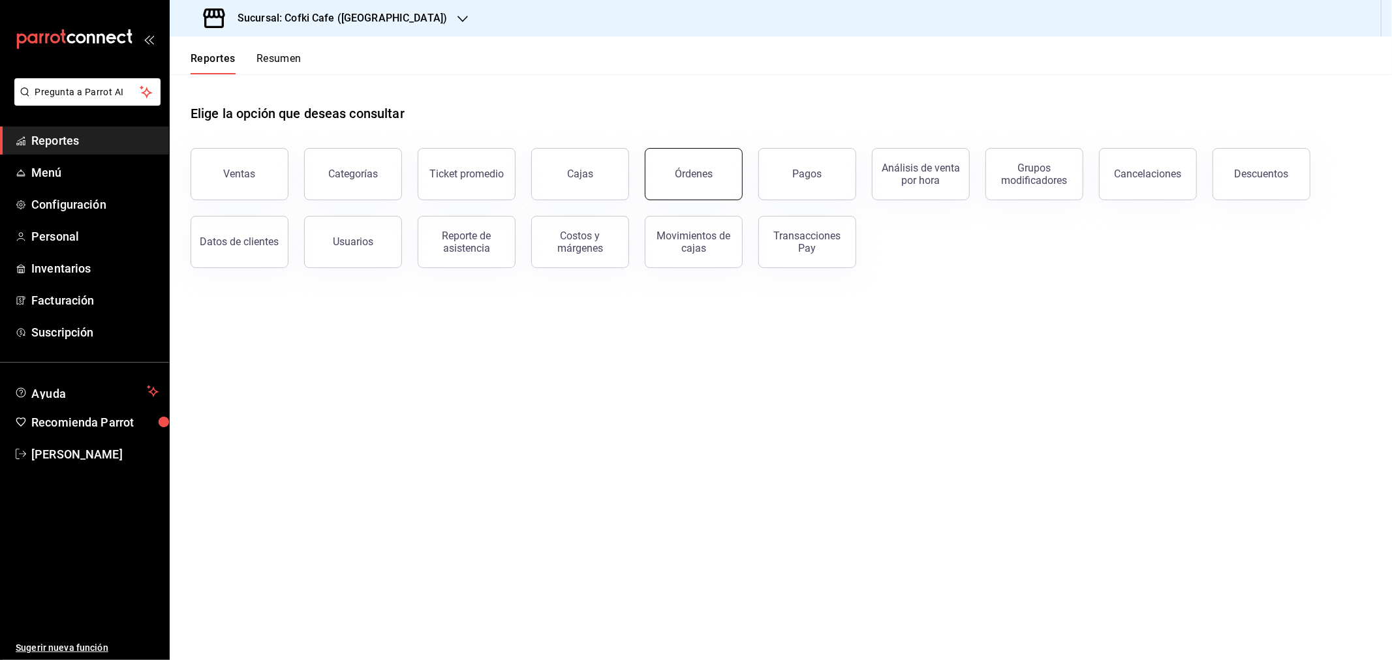
click at [694, 174] on div "Órdenes" at bounding box center [694, 174] width 38 height 12
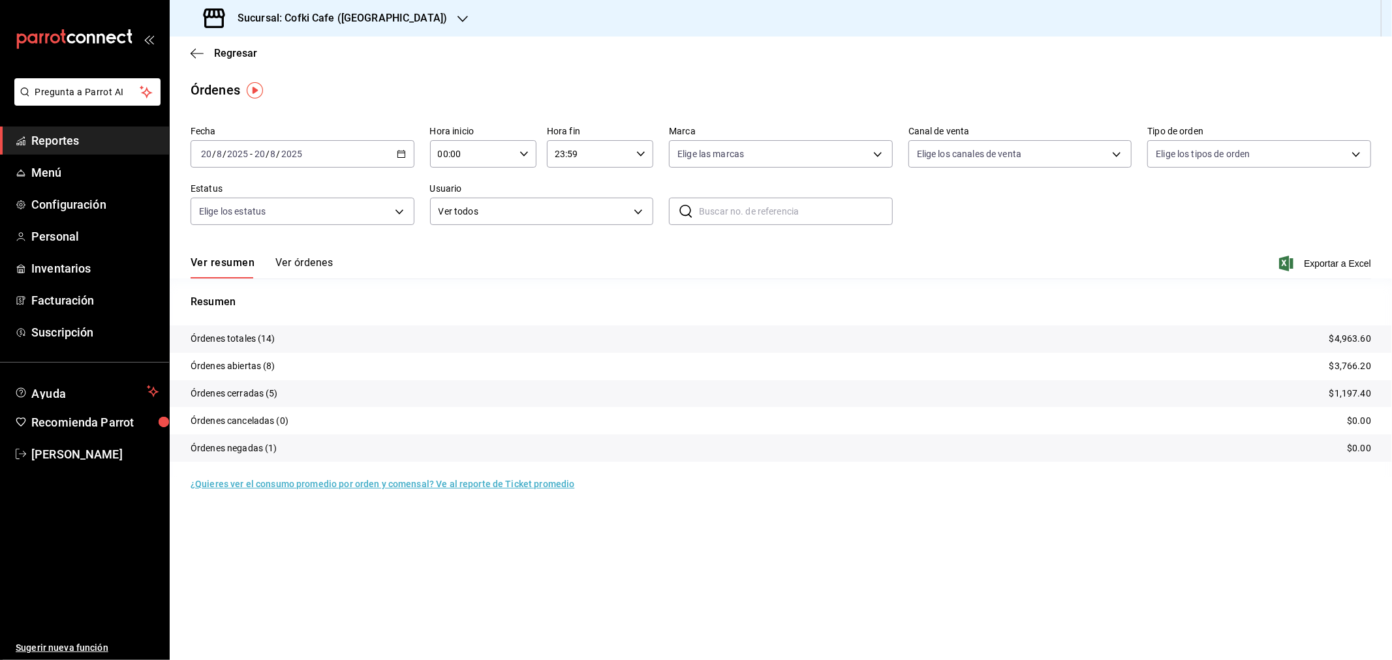
click at [382, 23] on h3 "Sucursal: Cofki Cafe ([GEOGRAPHIC_DATA])" at bounding box center [337, 18] width 220 height 16
click at [322, 57] on div "Cofki Kid-Friendly Café (MTY)" at bounding box center [267, 57] width 175 height 14
click at [324, 259] on button "Ver órdenes" at bounding box center [303, 267] width 57 height 22
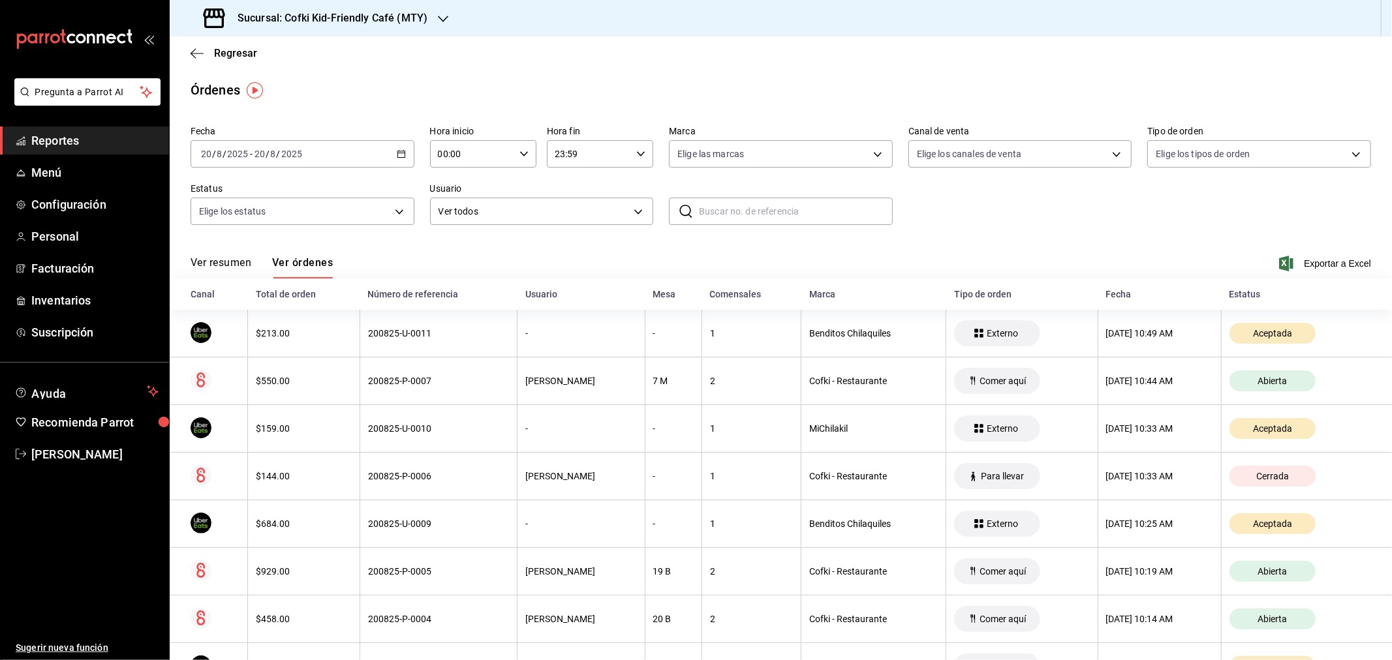
click at [202, 268] on button "Ver resumen" at bounding box center [221, 267] width 61 height 22
